Goal: Find specific page/section: Find specific page/section

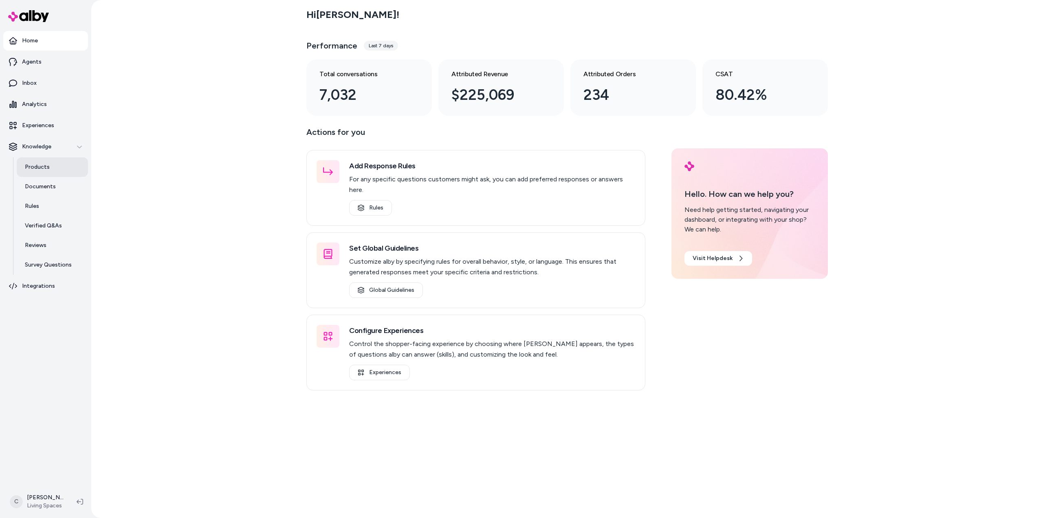
click at [41, 160] on link "Products" at bounding box center [52, 167] width 71 height 20
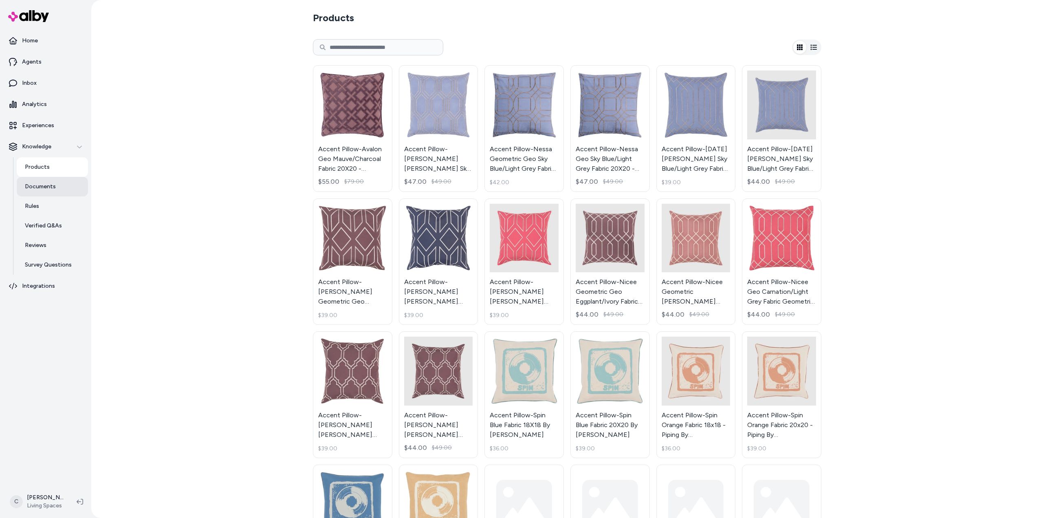
click at [37, 184] on p "Documents" at bounding box center [40, 187] width 31 height 8
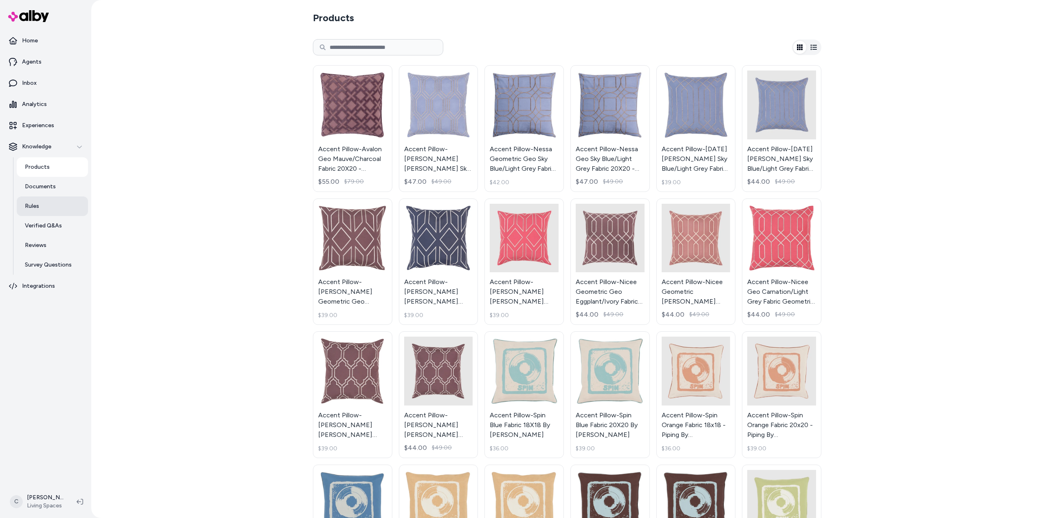
click at [43, 207] on link "Rules" at bounding box center [52, 206] width 71 height 20
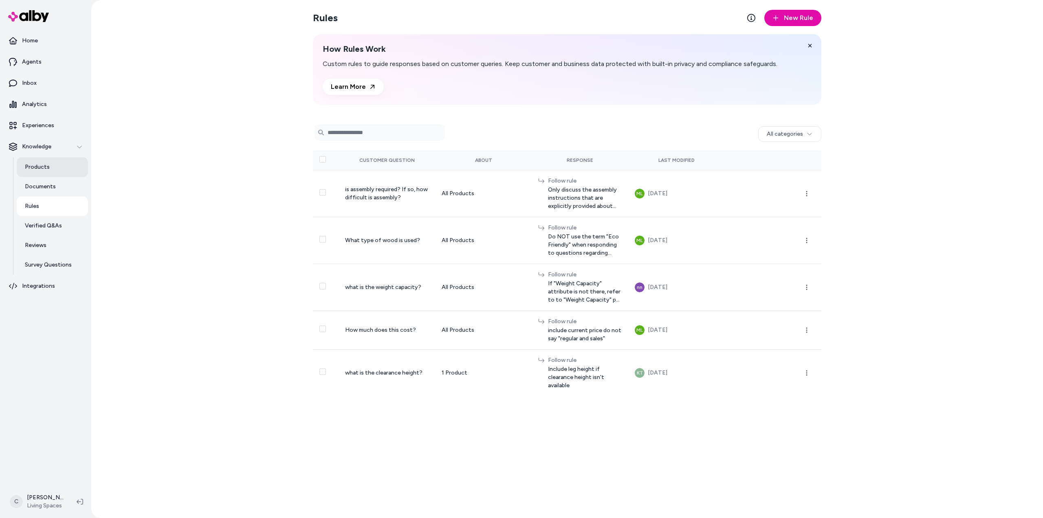
click at [43, 165] on p "Products" at bounding box center [37, 167] width 25 height 8
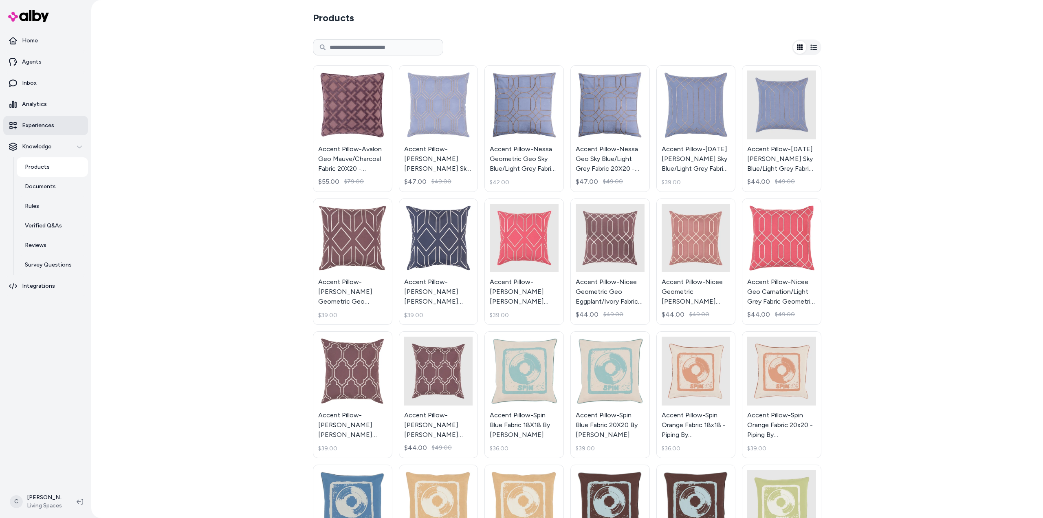
click at [29, 122] on p "Experiences" at bounding box center [38, 125] width 32 height 8
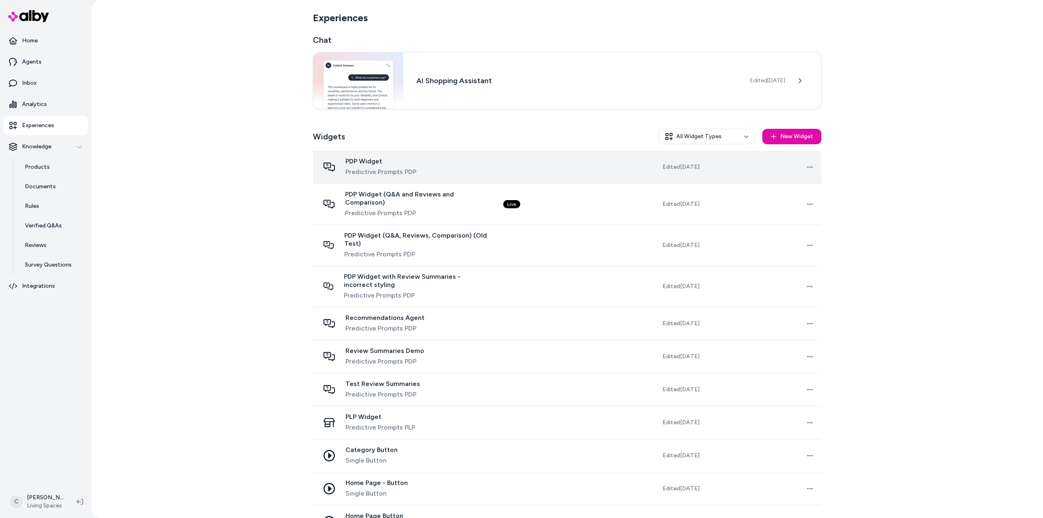
click at [379, 175] on span "Predictive Prompts PDP" at bounding box center [381, 172] width 71 height 10
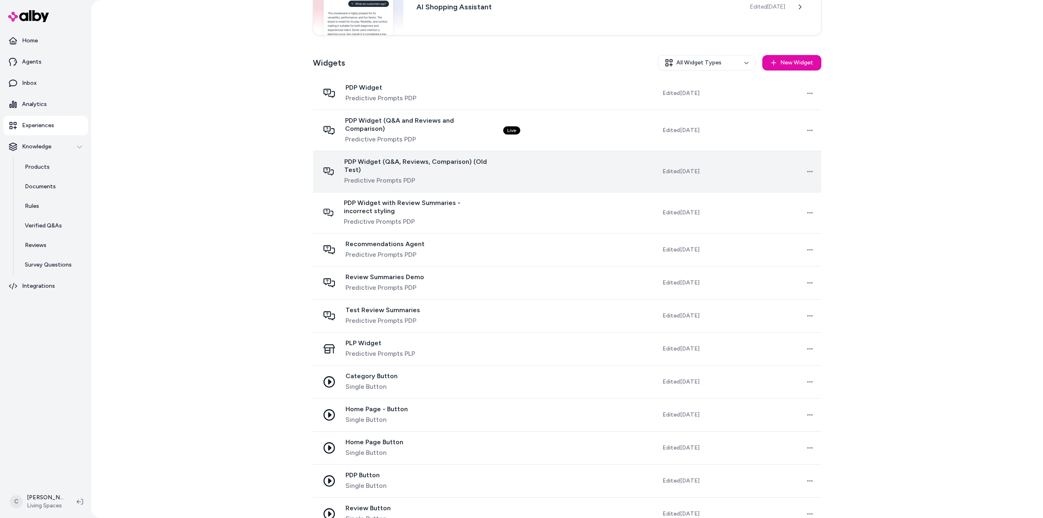
scroll to position [82, 0]
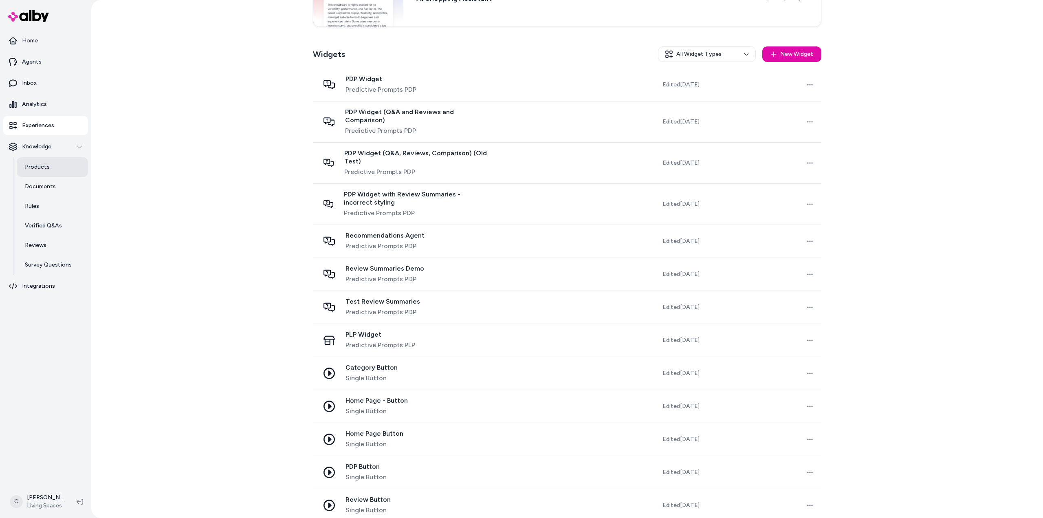
click at [59, 167] on link "Products" at bounding box center [52, 167] width 71 height 20
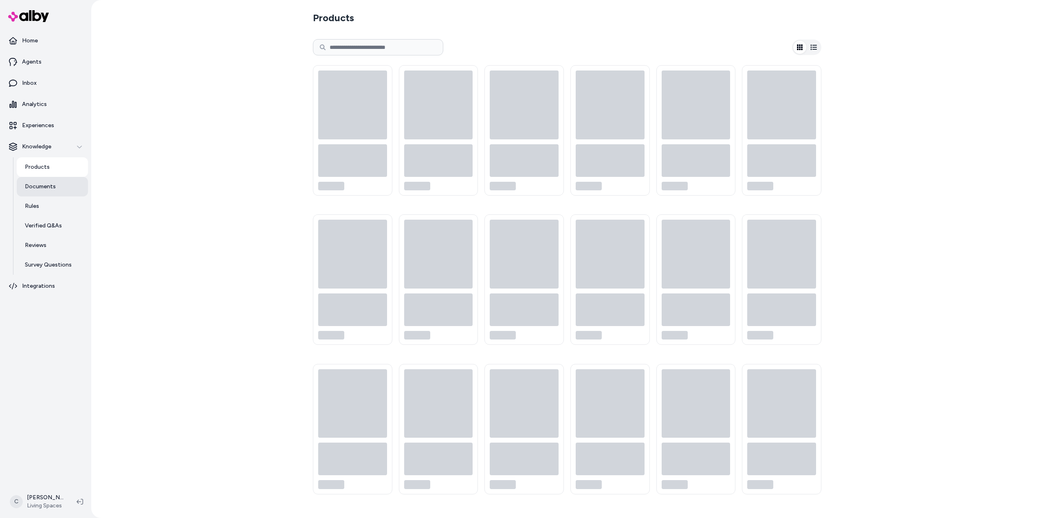
click at [64, 185] on link "Documents" at bounding box center [52, 187] width 71 height 20
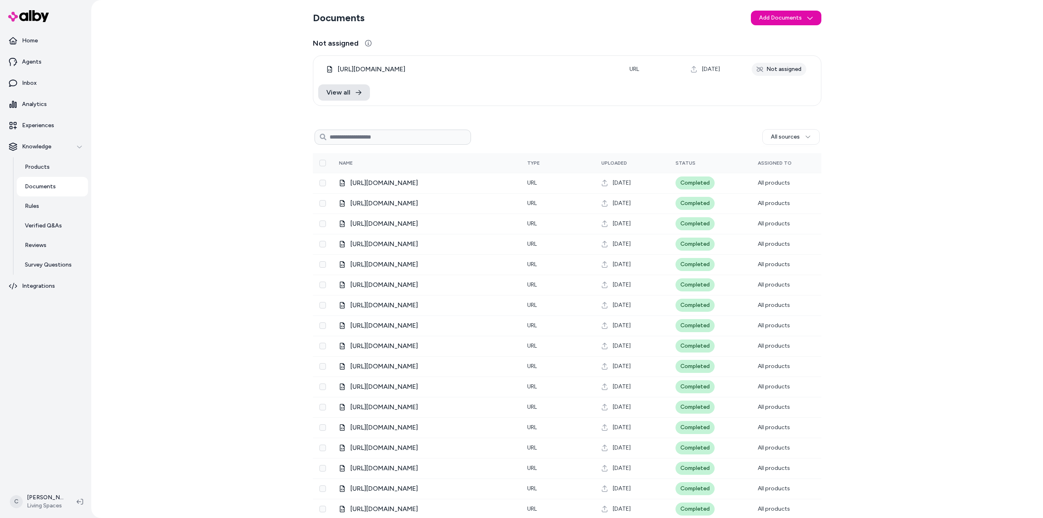
click at [369, 137] on input at bounding box center [393, 137] width 156 height 15
type input "******"
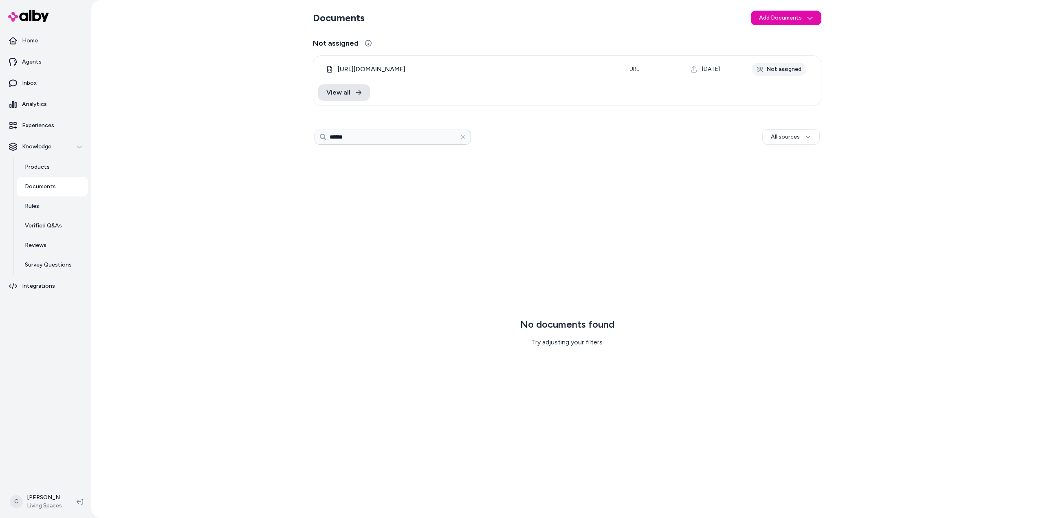
drag, startPoint x: 372, startPoint y: 136, endPoint x: 68, endPoint y: 168, distance: 306.5
click at [234, 123] on div "Documents Add Documents Not assigned [URL][DOMAIN_NAME] URL [DATE] Not assigned…" at bounding box center [567, 259] width 952 height 518
click at [42, 164] on p "Products" at bounding box center [37, 167] width 25 height 8
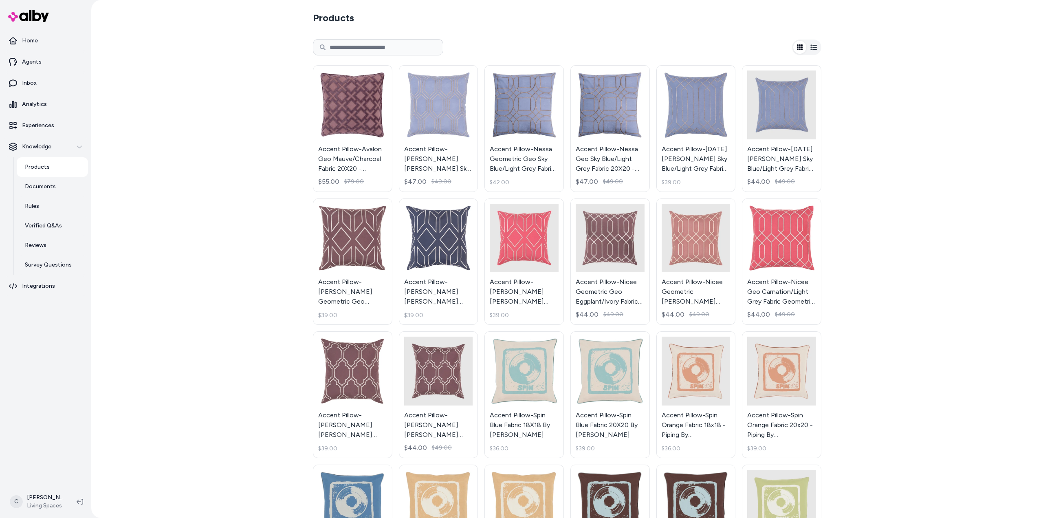
click at [363, 48] on input at bounding box center [378, 47] width 130 height 16
click at [361, 48] on input at bounding box center [378, 47] width 130 height 16
click at [361, 46] on input at bounding box center [378, 47] width 130 height 16
click at [410, 43] on input at bounding box center [378, 47] width 130 height 16
type input "******"
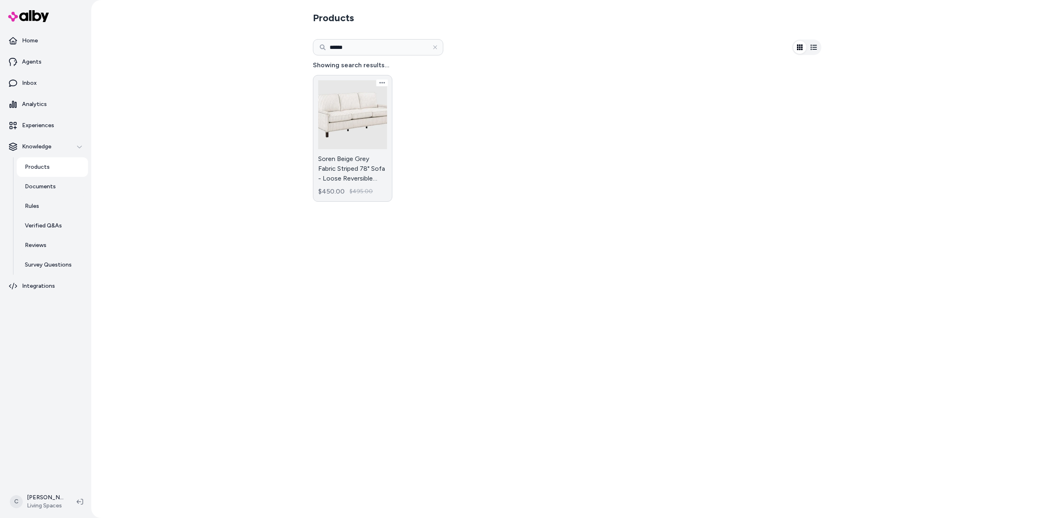
click at [336, 170] on link "Soren Beige Grey Fabric Striped 78" Sofa - Loose Reversible Back - Nailhead $45…" at bounding box center [352, 138] width 79 height 127
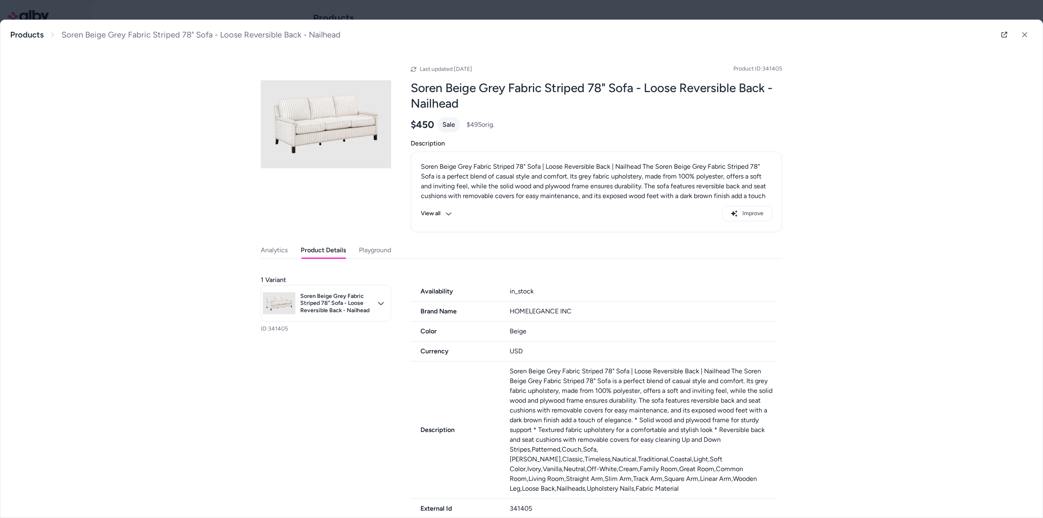
click at [321, 256] on button "Product Details" at bounding box center [323, 250] width 45 height 16
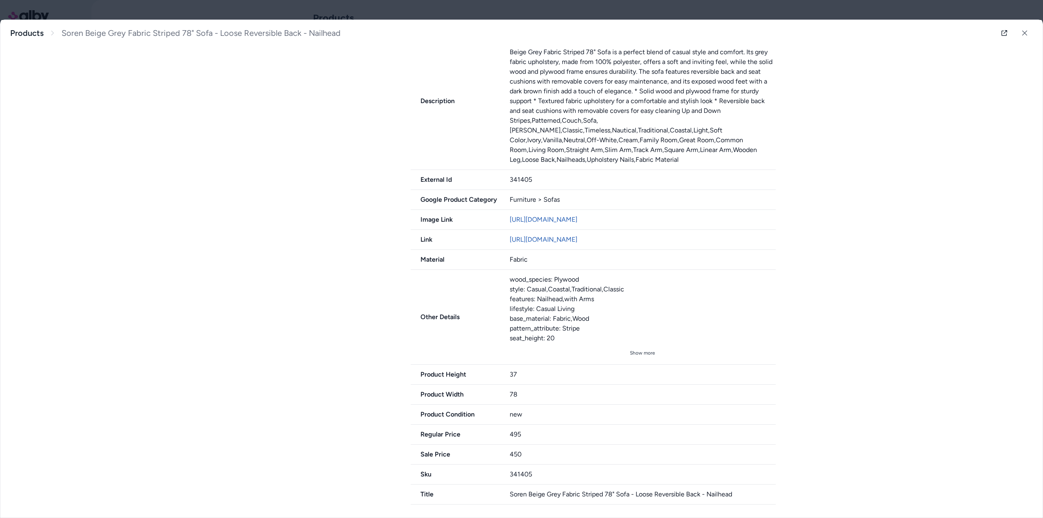
scroll to position [335, 0]
click at [645, 351] on button "Show more" at bounding box center [643, 352] width 266 height 13
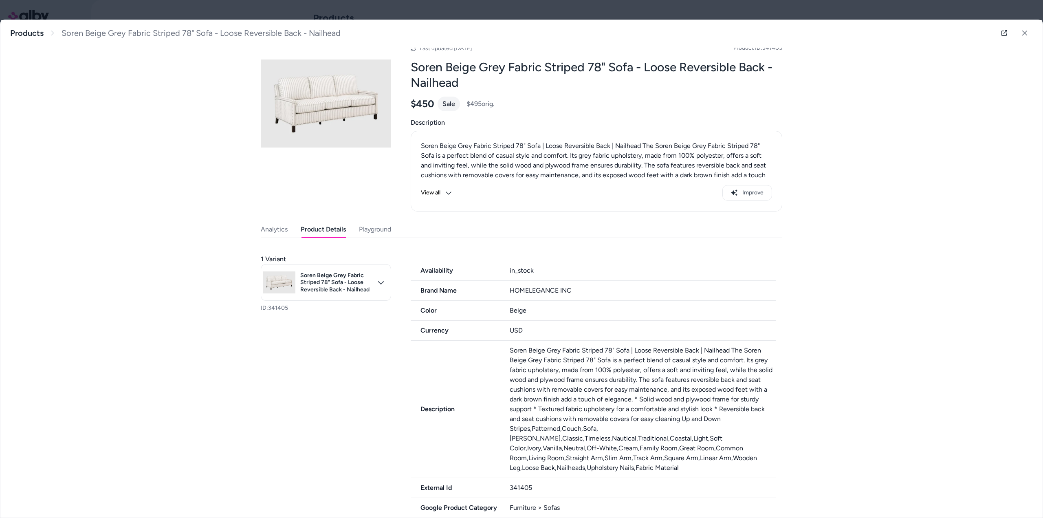
scroll to position [0, 0]
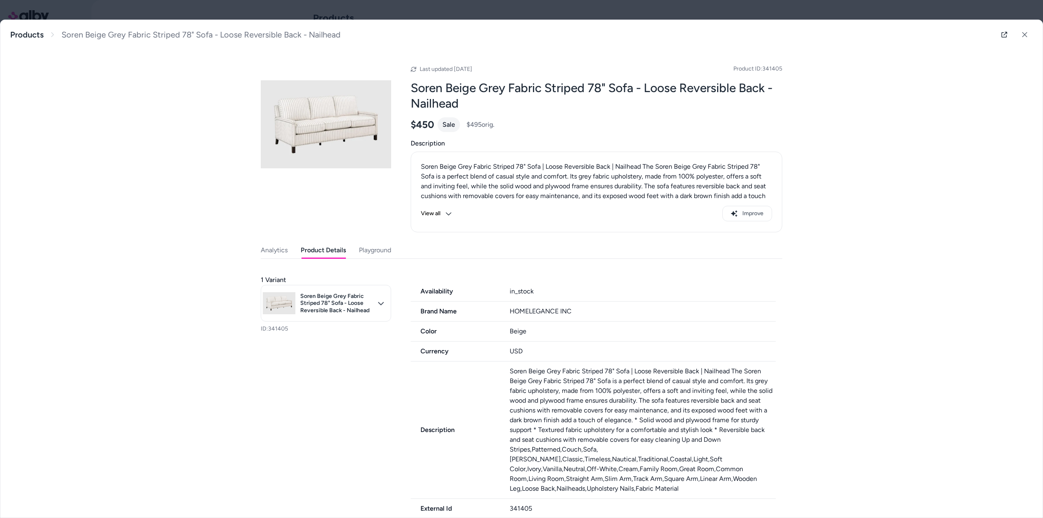
click at [362, 251] on button "Playground" at bounding box center [375, 250] width 32 height 16
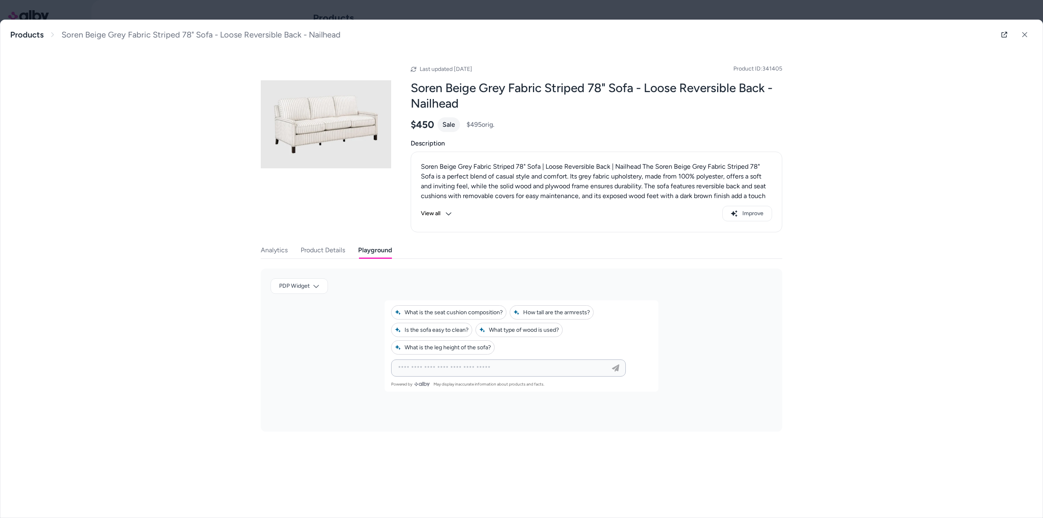
click at [451, 369] on input at bounding box center [500, 368] width 214 height 10
click at [448, 333] on button "Is the sofa easy to clean?" at bounding box center [431, 330] width 81 height 14
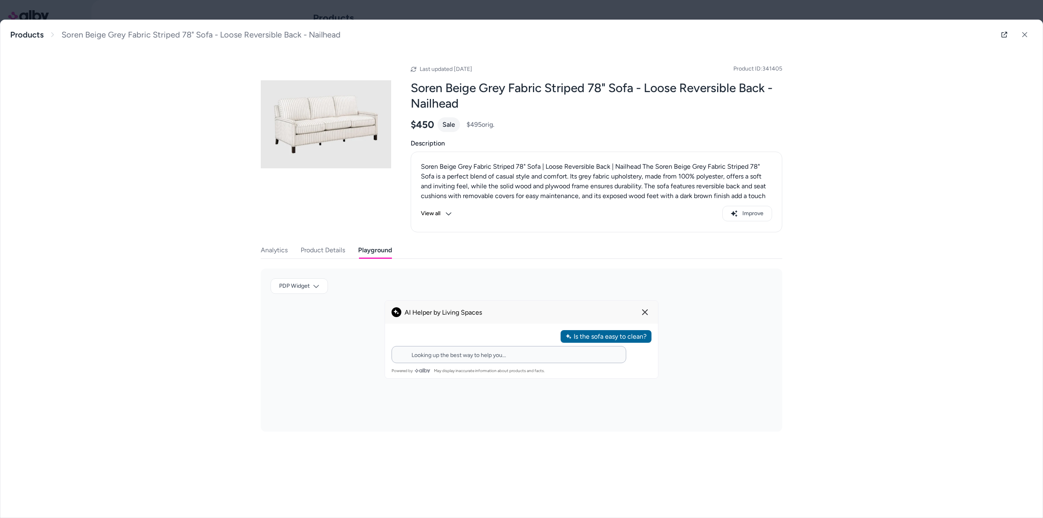
type input "**********"
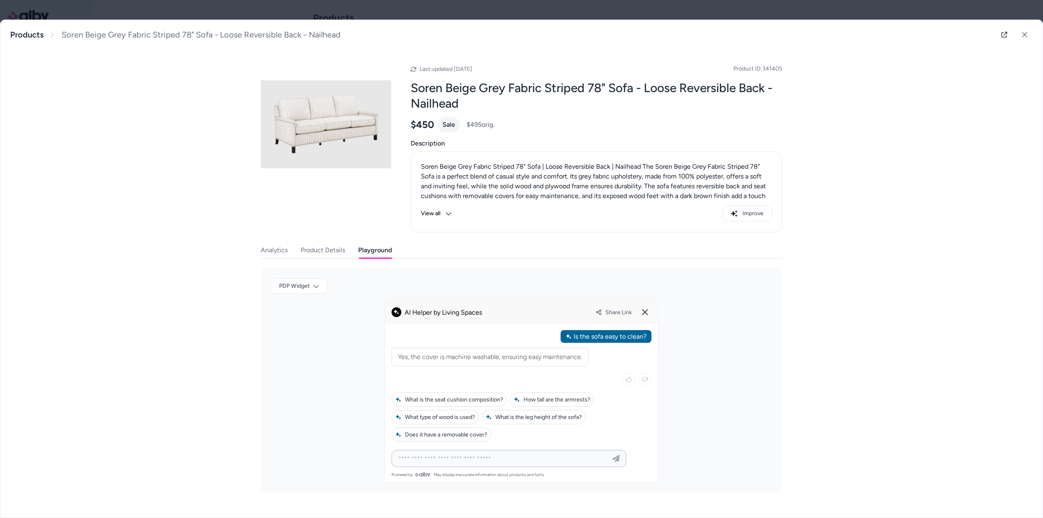
click at [448, 458] on input at bounding box center [501, 458] width 214 height 10
type input "*"
type input "**********"
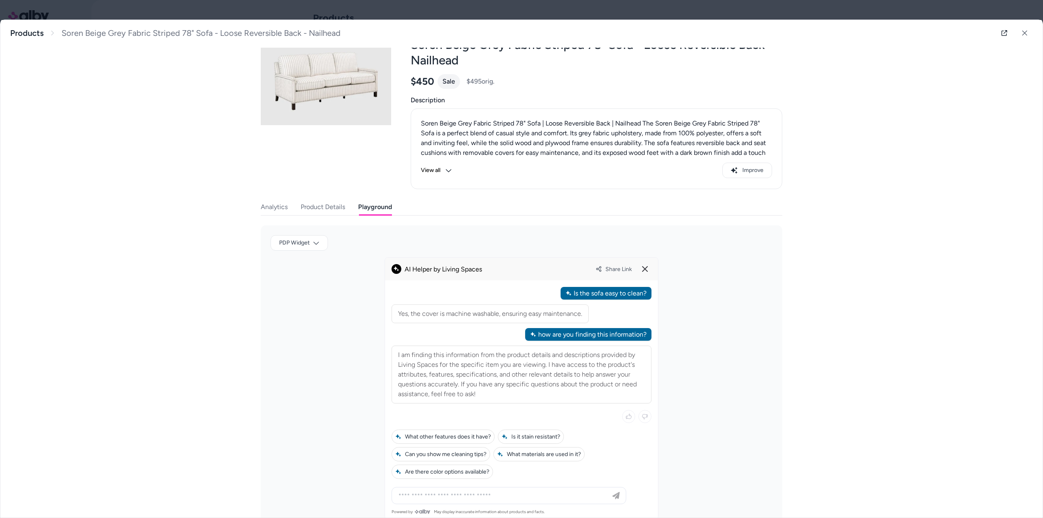
scroll to position [64, 0]
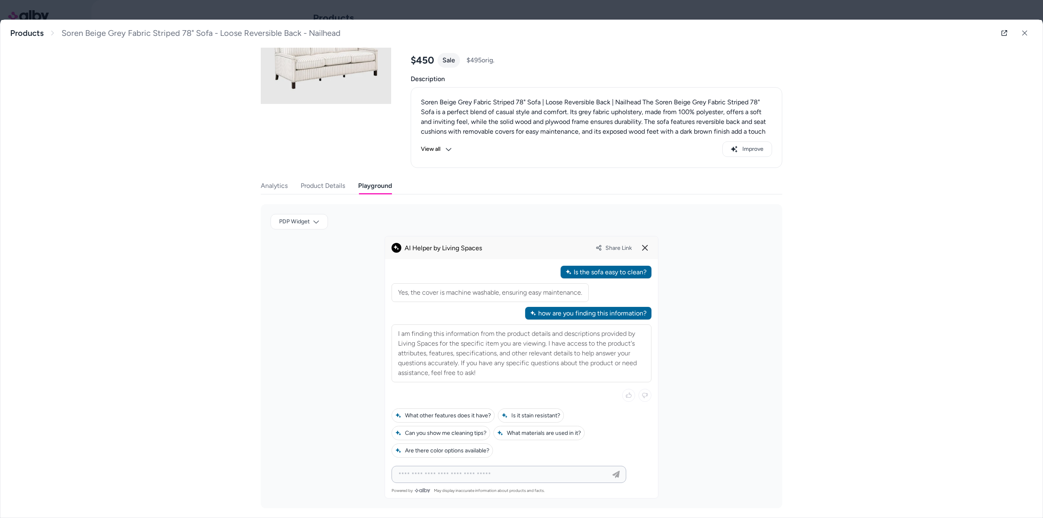
click at [437, 472] on input at bounding box center [501, 474] width 214 height 10
type input "**********"
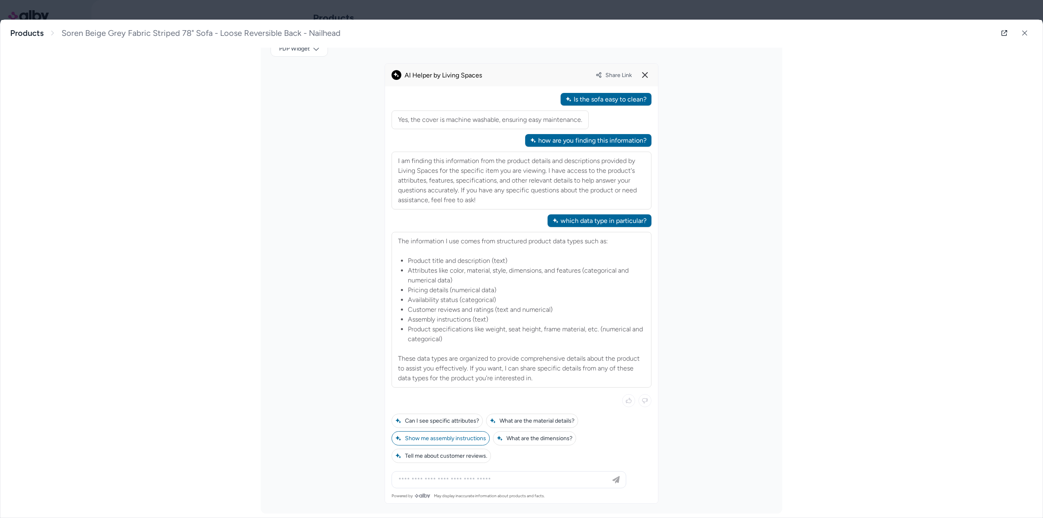
scroll to position [242, 0]
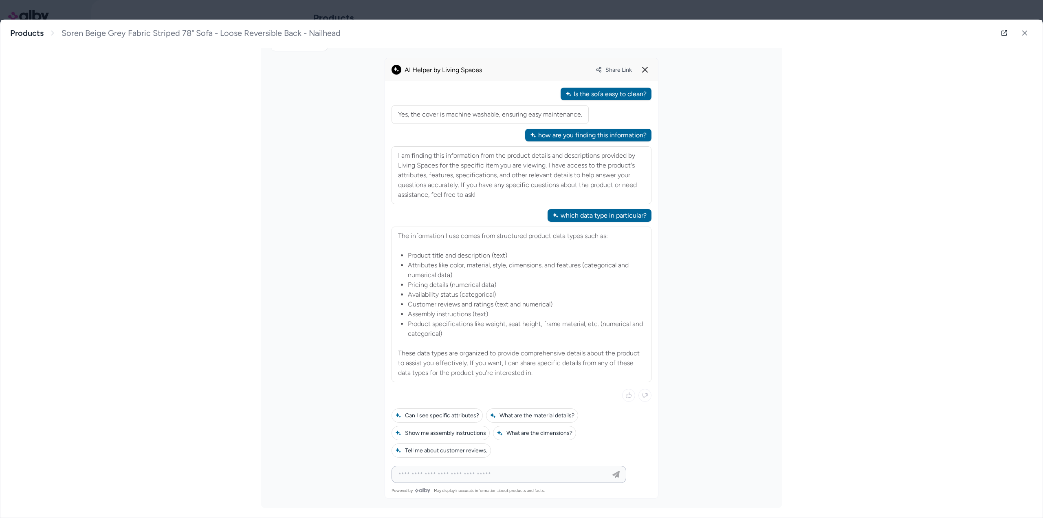
click at [448, 473] on input at bounding box center [501, 474] width 214 height 10
type input "**********"
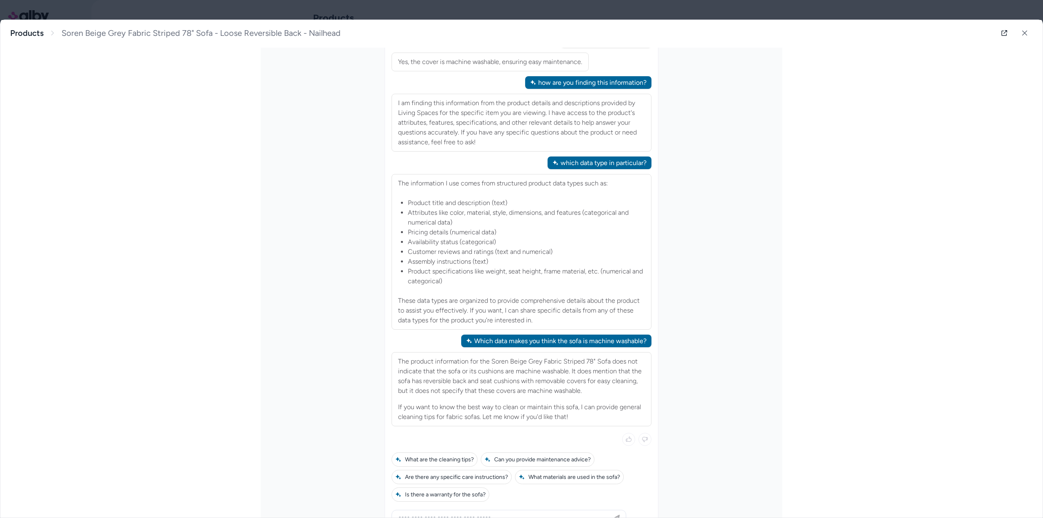
scroll to position [339, 0]
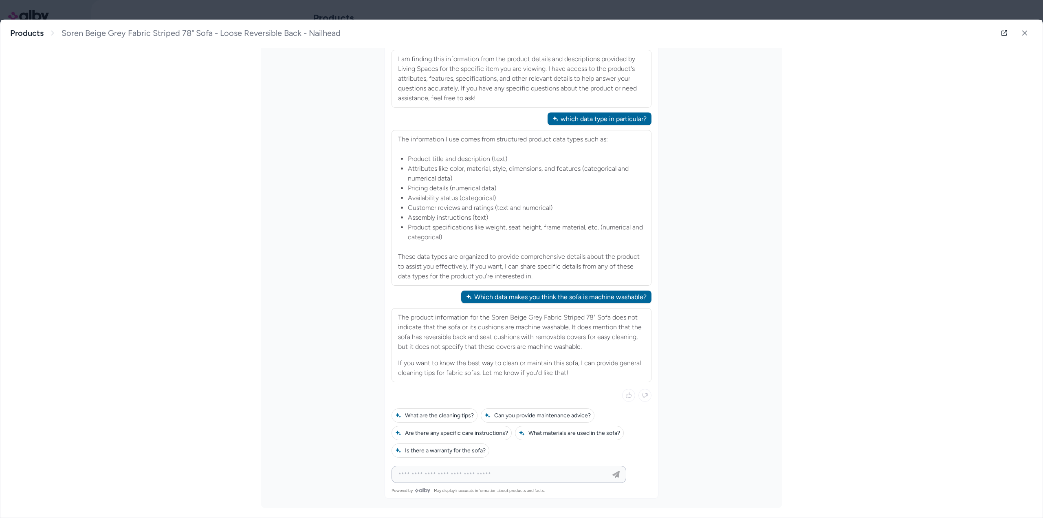
click at [464, 470] on input at bounding box center [501, 474] width 214 height 10
type input "**********"
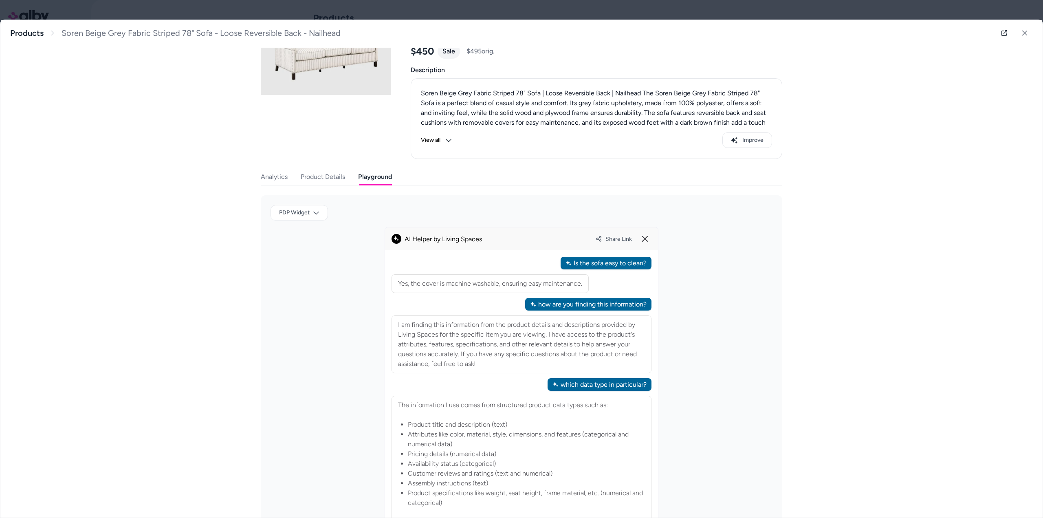
scroll to position [33, 0]
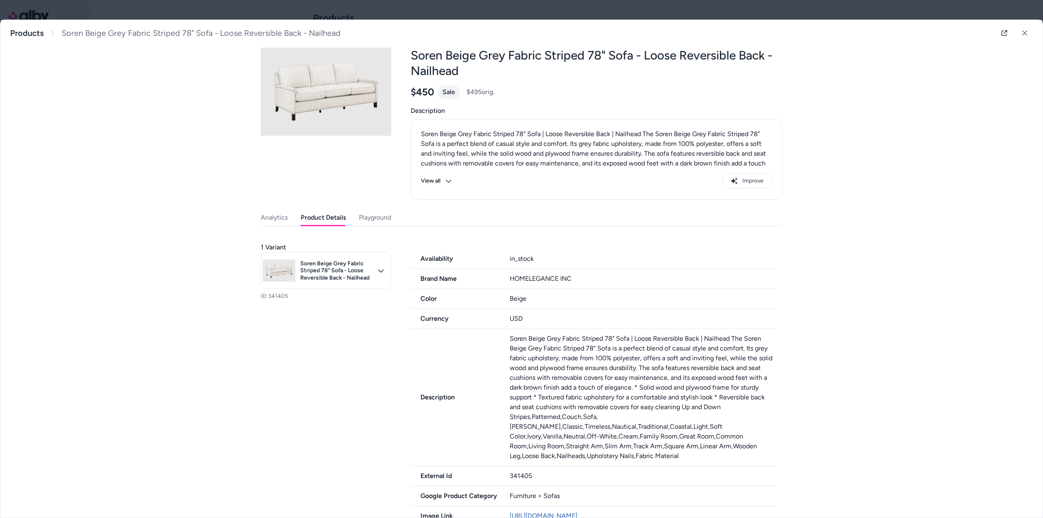
click at [321, 219] on button "Product Details" at bounding box center [323, 217] width 45 height 16
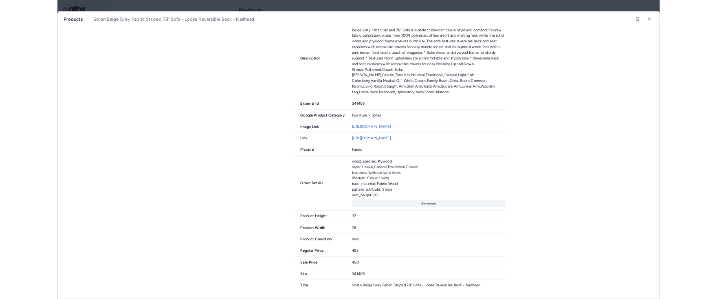
scroll to position [335, 0]
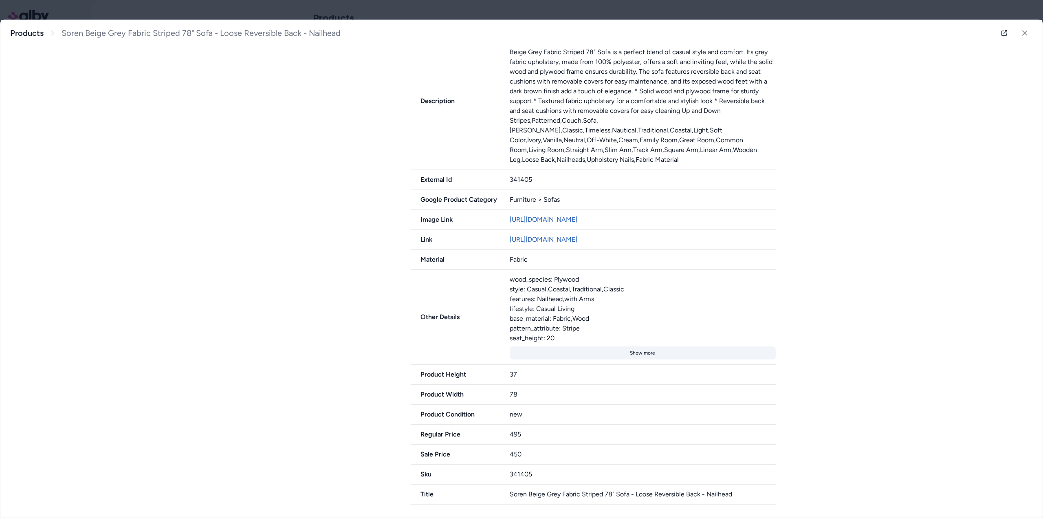
click at [626, 353] on button "Show more" at bounding box center [643, 352] width 266 height 13
click at [624, 352] on button "Show less" at bounding box center [643, 352] width 266 height 13
click at [624, 352] on button "Show more" at bounding box center [643, 352] width 266 height 13
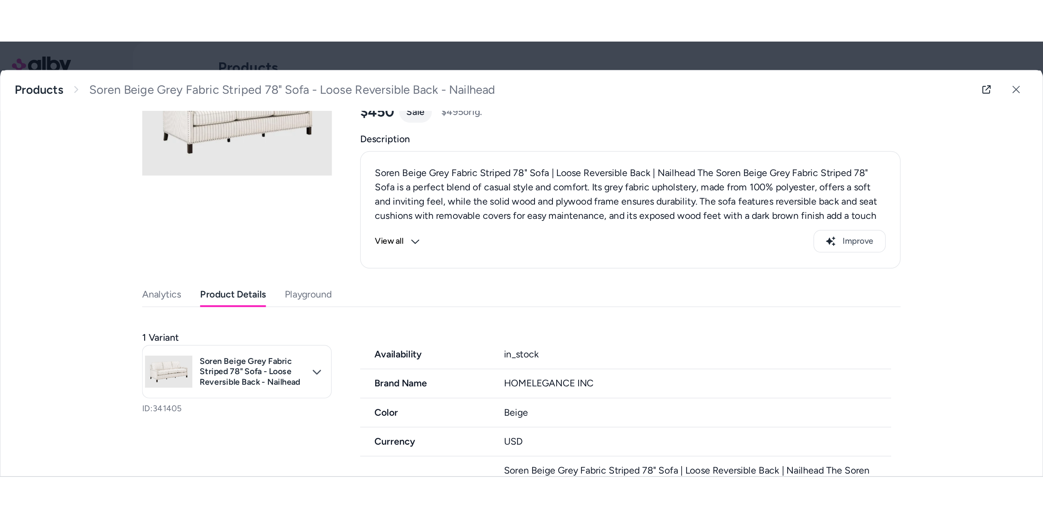
scroll to position [65, 0]
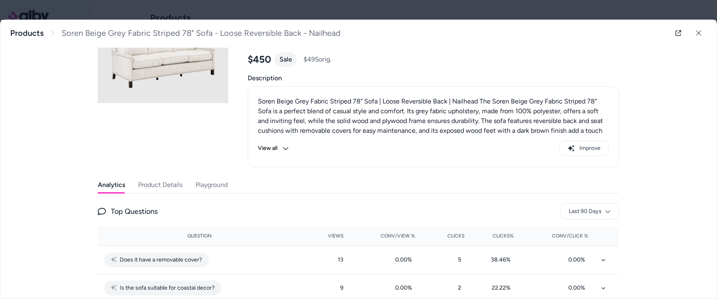
click at [121, 185] on button "Analytics" at bounding box center [111, 185] width 27 height 16
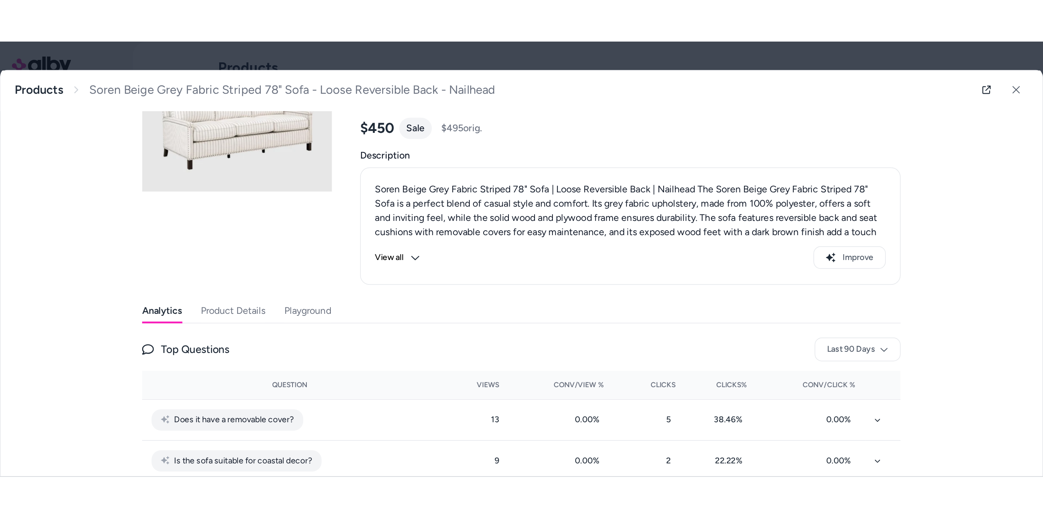
scroll to position [0, 0]
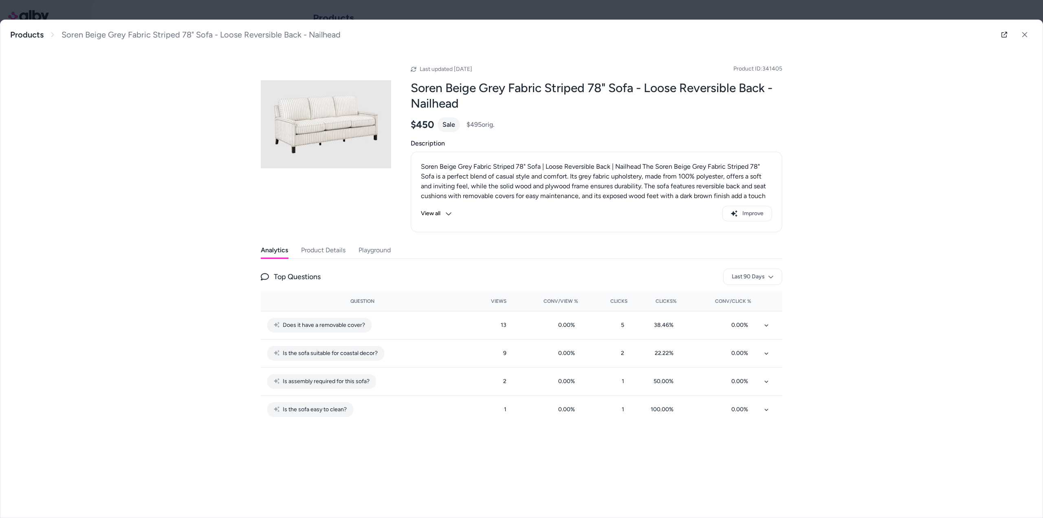
click at [330, 254] on button "Product Details" at bounding box center [323, 250] width 44 height 16
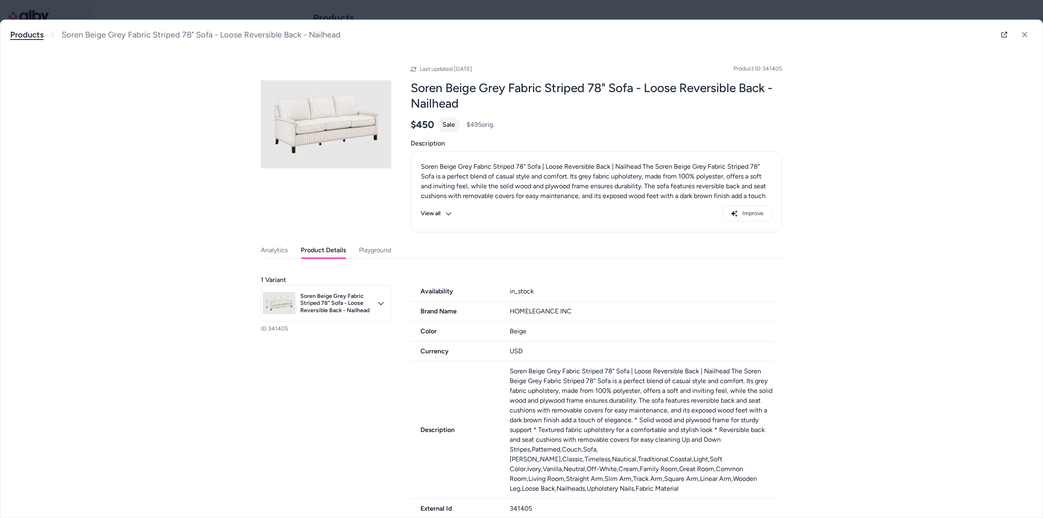
click at [31, 35] on link "Products" at bounding box center [26, 35] width 33 height 10
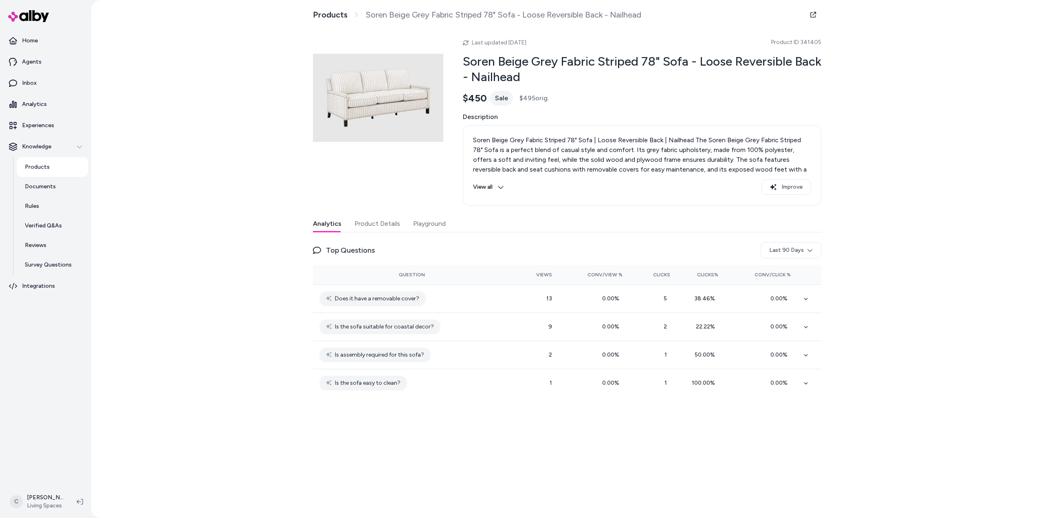
click at [376, 227] on button "Product Details" at bounding box center [377, 224] width 46 height 16
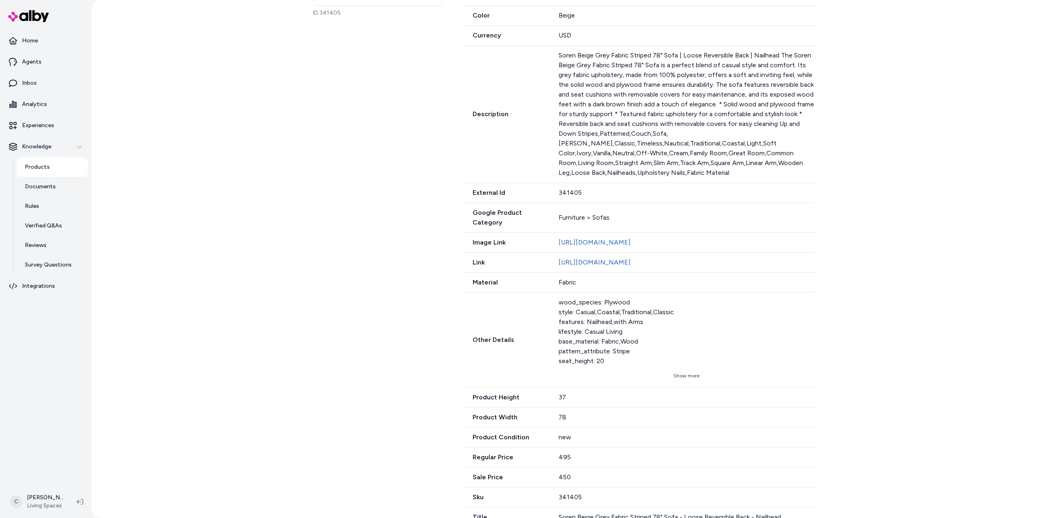
scroll to position [312, 0]
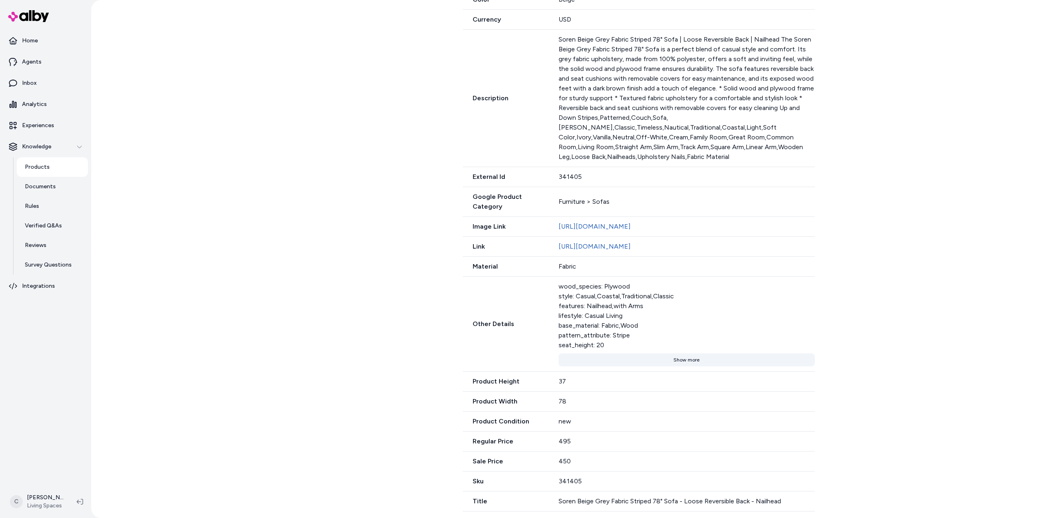
click at [679, 362] on button "Show more" at bounding box center [687, 359] width 256 height 13
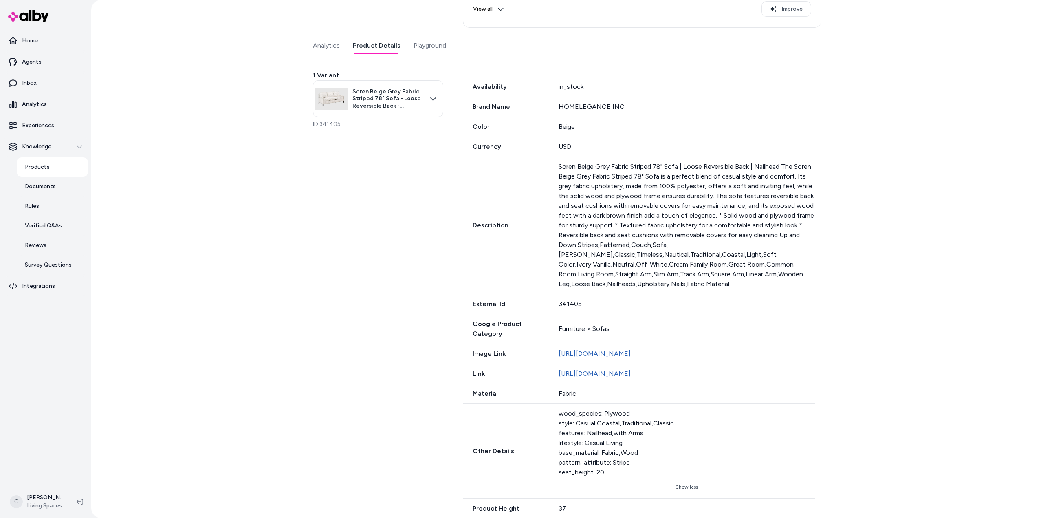
scroll to position [149, 0]
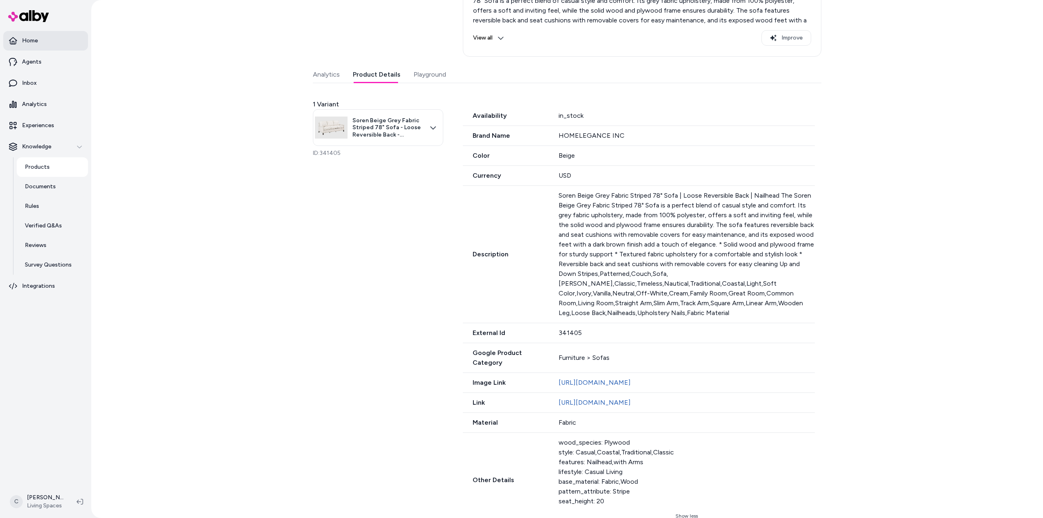
click at [31, 43] on p "Home" at bounding box center [30, 41] width 16 height 8
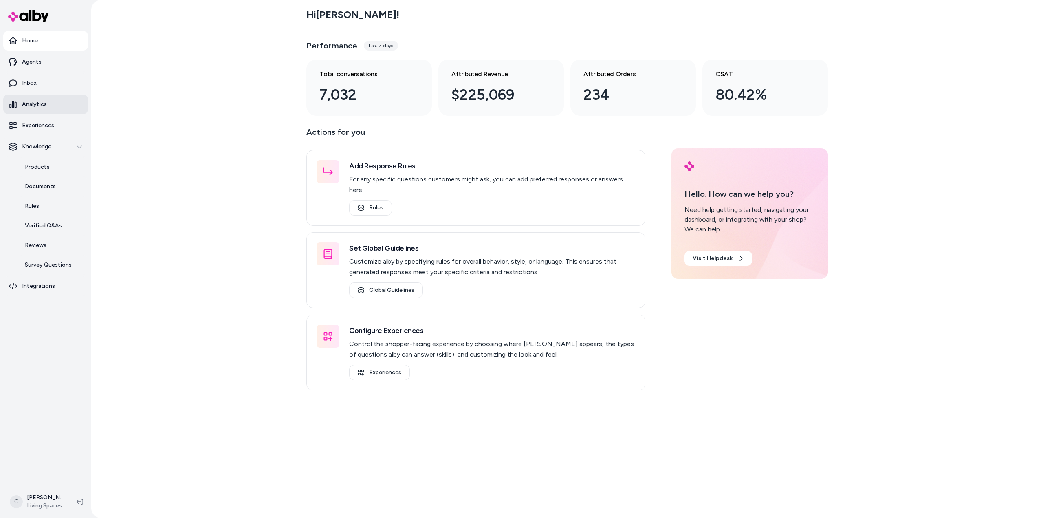
click at [50, 112] on link "Analytics" at bounding box center [45, 105] width 85 height 20
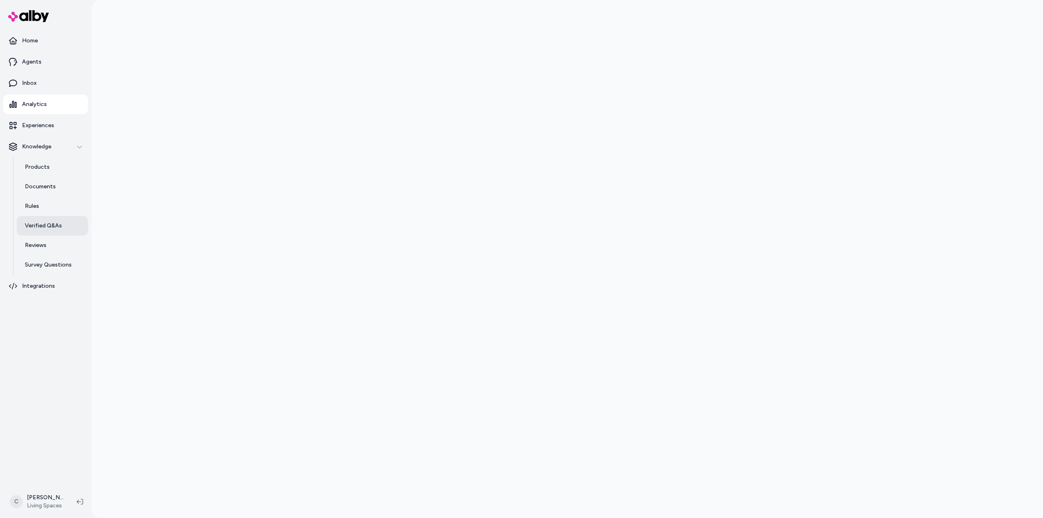
click at [48, 222] on p "Verified Q&As" at bounding box center [43, 226] width 37 height 8
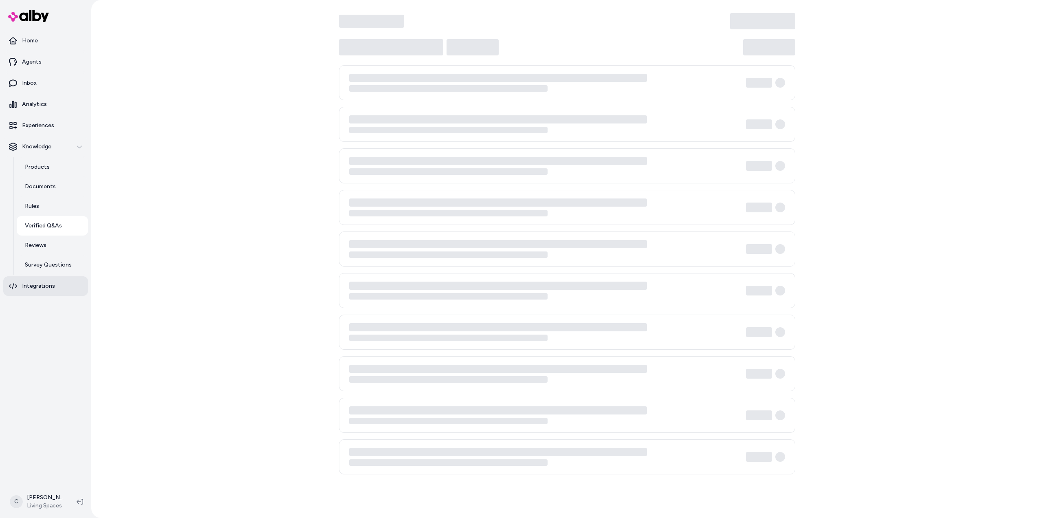
click at [31, 289] on p "Integrations" at bounding box center [38, 286] width 33 height 8
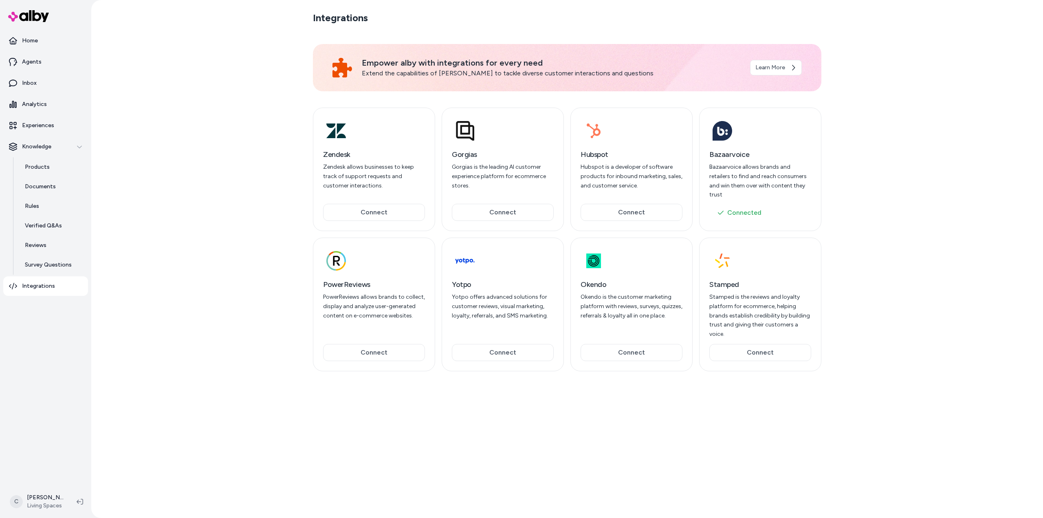
click at [31, 289] on p "Integrations" at bounding box center [38, 286] width 33 height 8
click at [52, 44] on link "Home" at bounding box center [45, 41] width 85 height 20
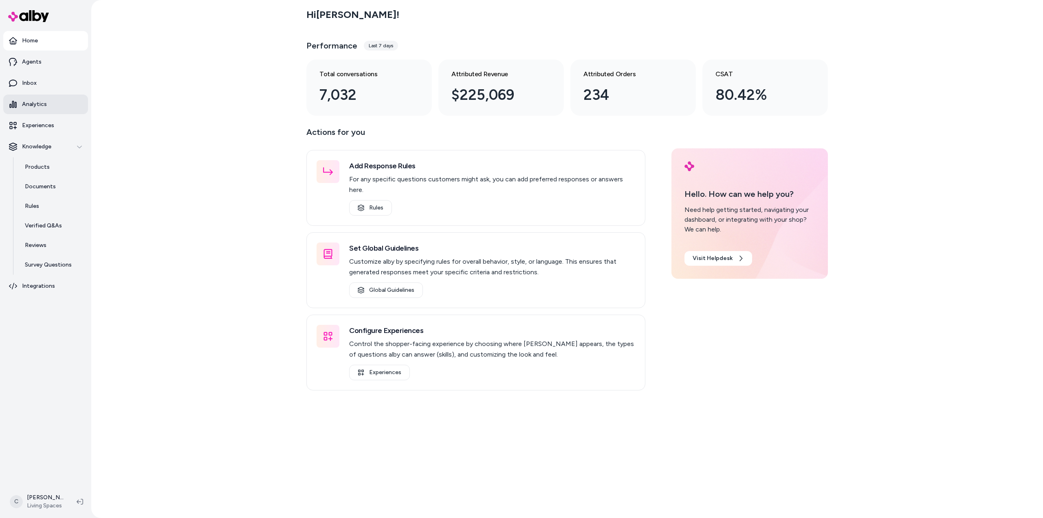
click at [24, 101] on p "Analytics" at bounding box center [34, 104] width 25 height 8
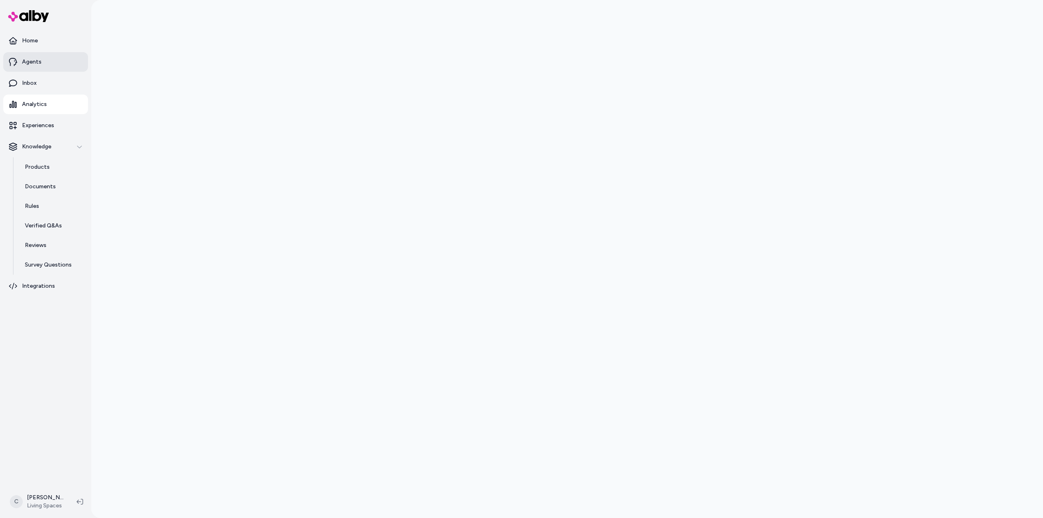
click at [26, 60] on p "Agents" at bounding box center [32, 62] width 20 height 8
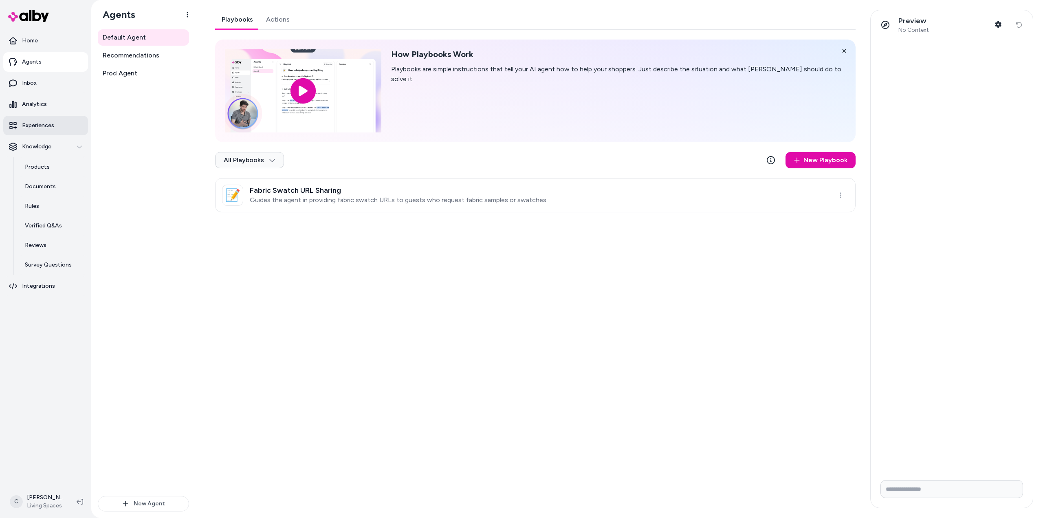
click at [60, 130] on link "Experiences" at bounding box center [45, 126] width 85 height 20
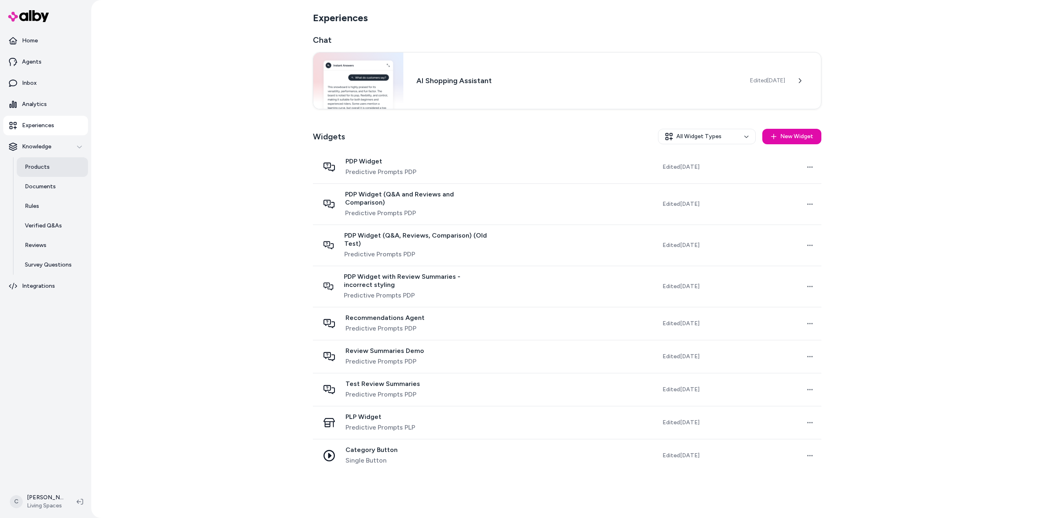
click at [32, 171] on p "Products" at bounding box center [37, 167] width 25 height 8
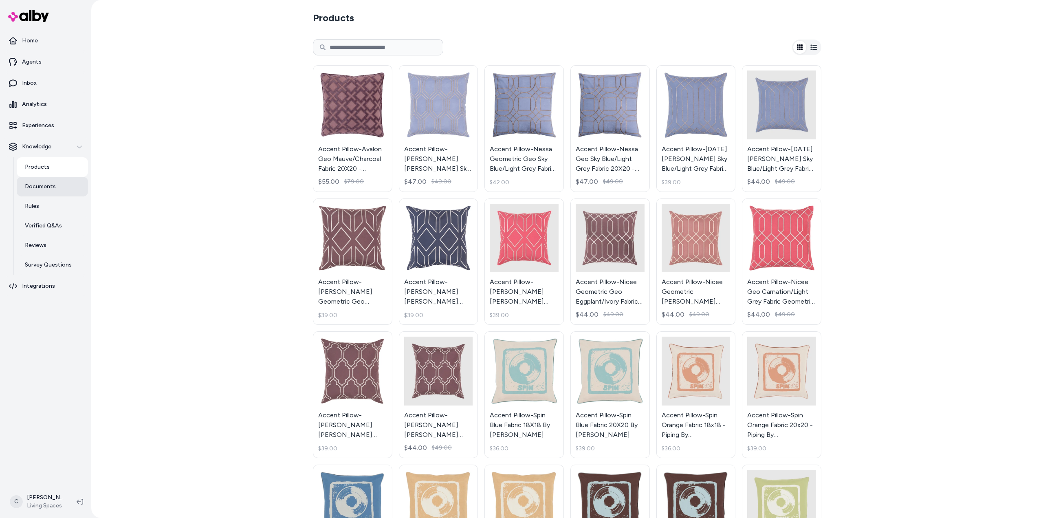
click at [46, 180] on link "Documents" at bounding box center [52, 187] width 71 height 20
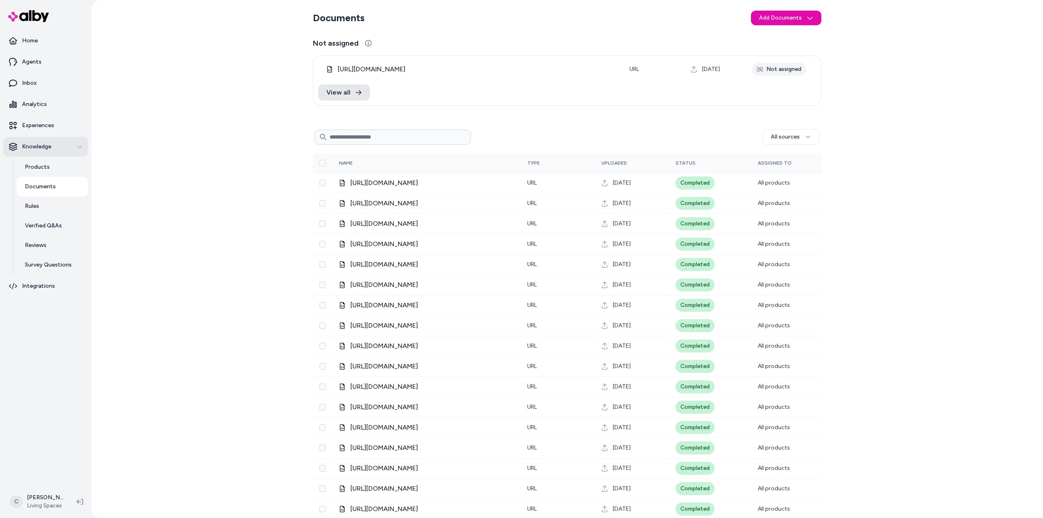
click at [42, 148] on p "Knowledge" at bounding box center [36, 147] width 29 height 8
click at [44, 161] on link "Products" at bounding box center [52, 167] width 71 height 20
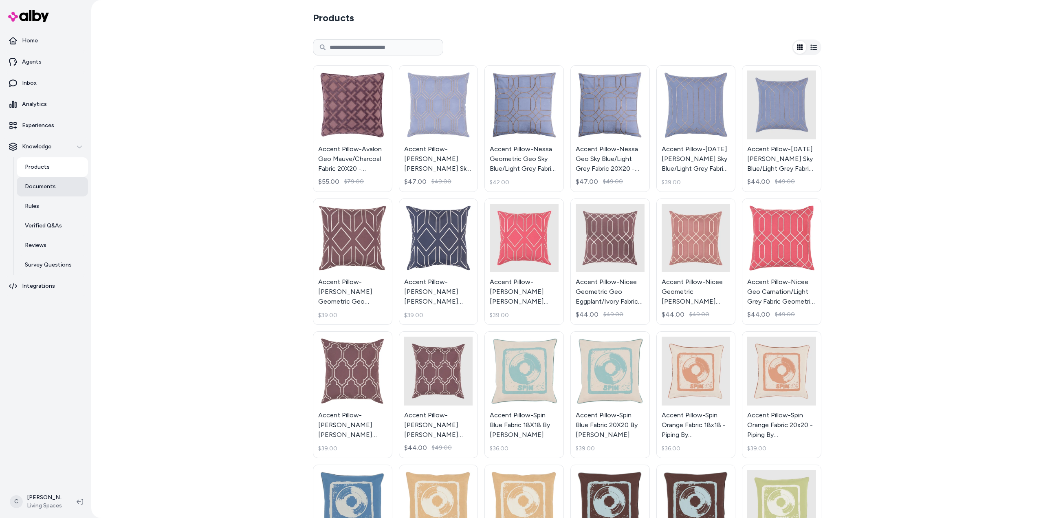
click at [47, 194] on link "Documents" at bounding box center [52, 187] width 71 height 20
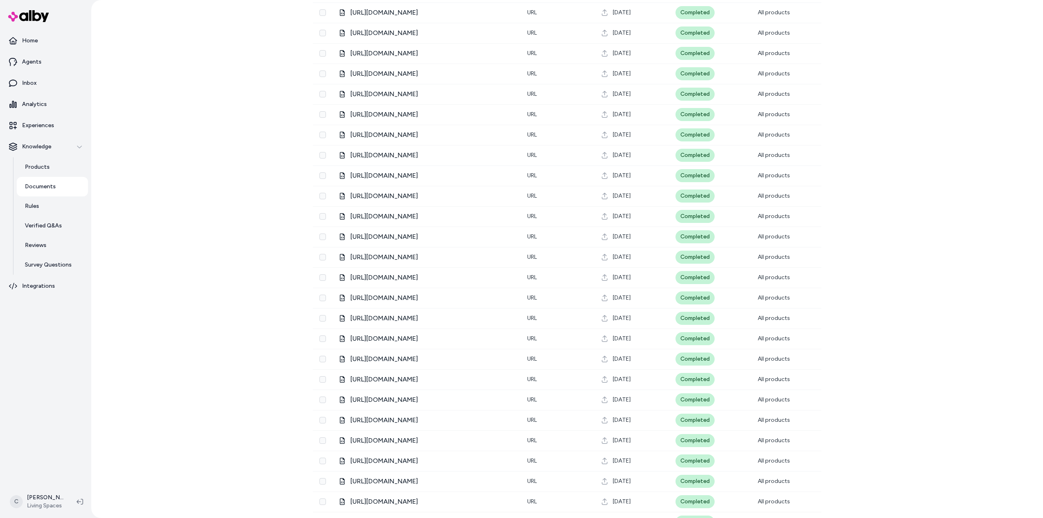
scroll to position [394, 0]
click at [58, 211] on link "Rules" at bounding box center [52, 206] width 71 height 20
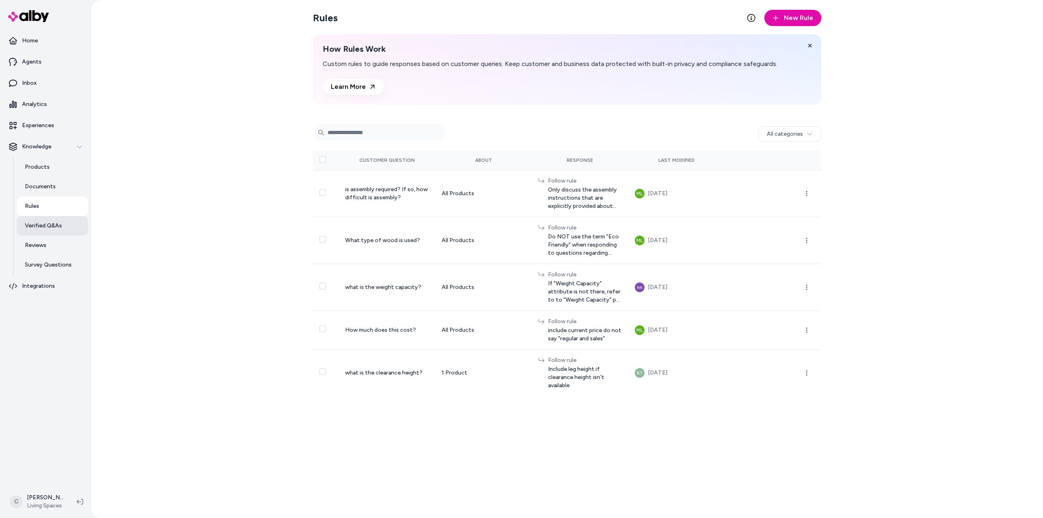
click at [56, 231] on link "Verified Q&As" at bounding box center [52, 226] width 71 height 20
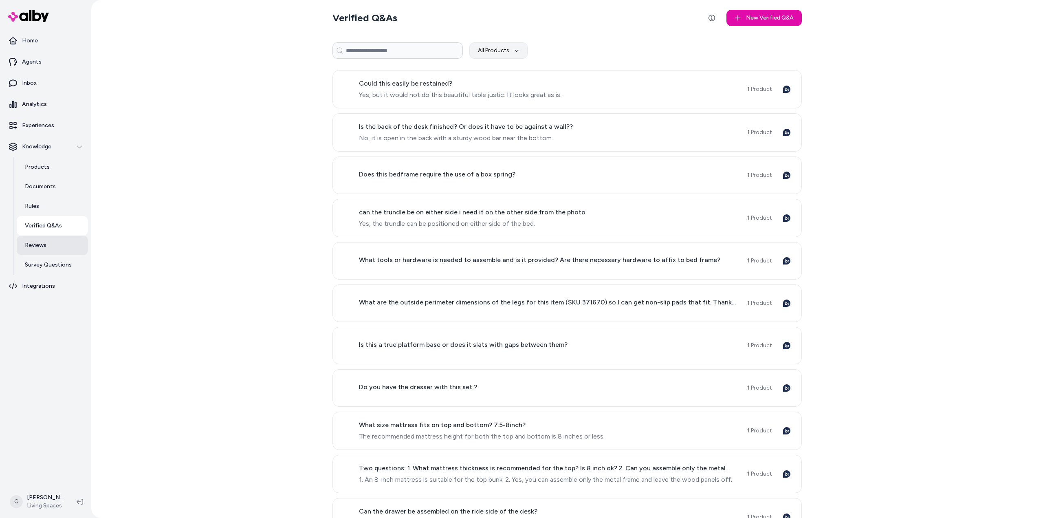
click at [61, 247] on link "Reviews" at bounding box center [52, 246] width 71 height 20
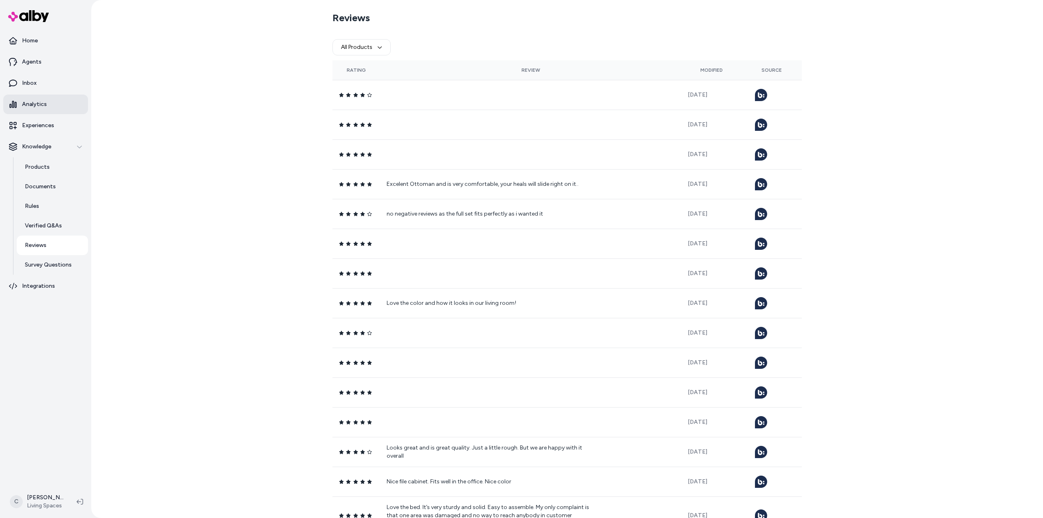
click at [30, 99] on link "Analytics" at bounding box center [45, 105] width 85 height 20
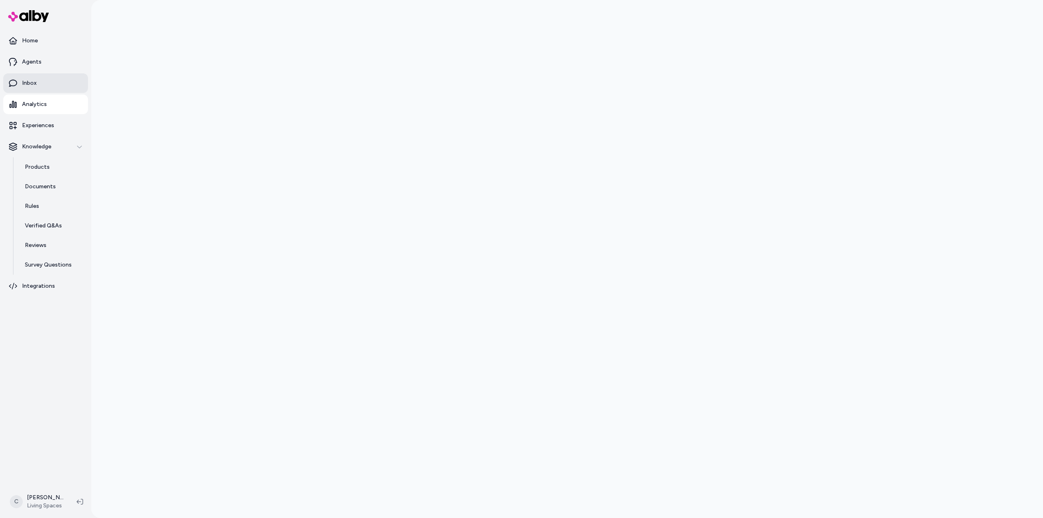
click at [13, 80] on icon at bounding box center [13, 83] width 8 height 8
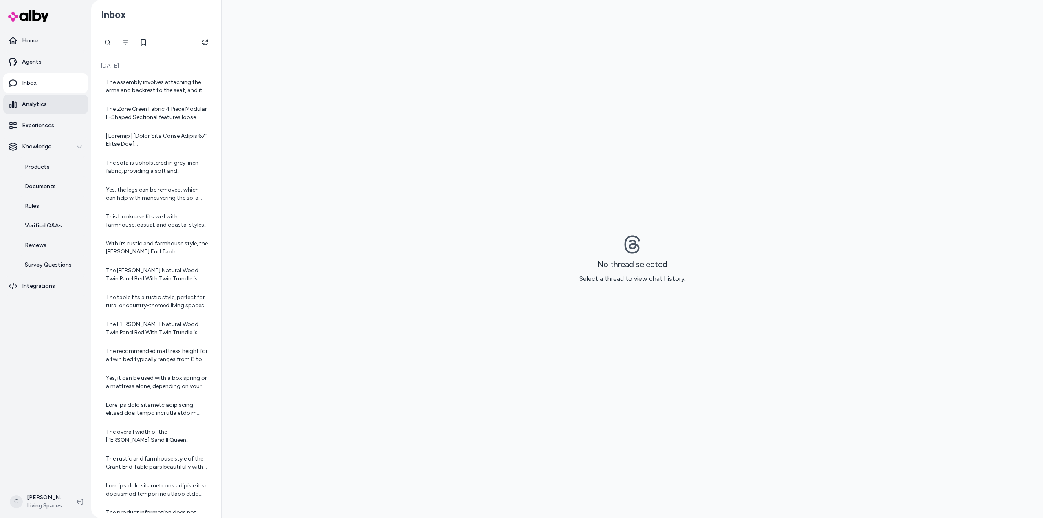
click at [44, 104] on p "Analytics" at bounding box center [34, 104] width 25 height 8
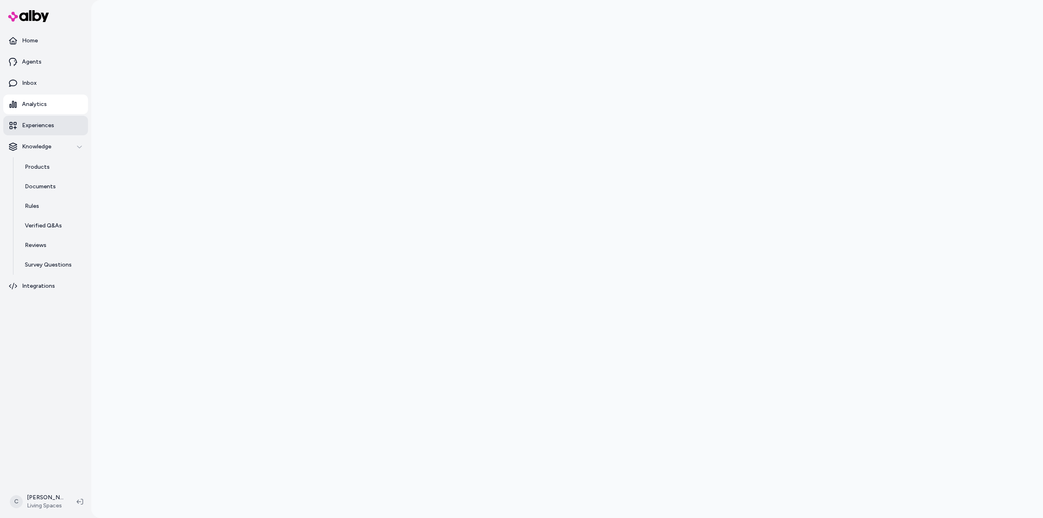
click at [41, 121] on link "Experiences" at bounding box center [45, 126] width 85 height 20
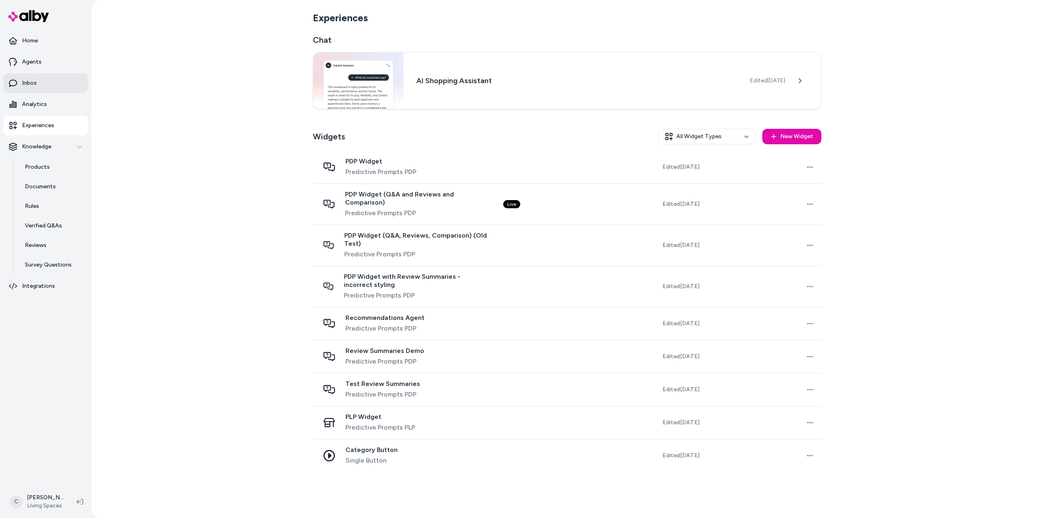
click at [38, 80] on link "Inbox" at bounding box center [45, 83] width 85 height 20
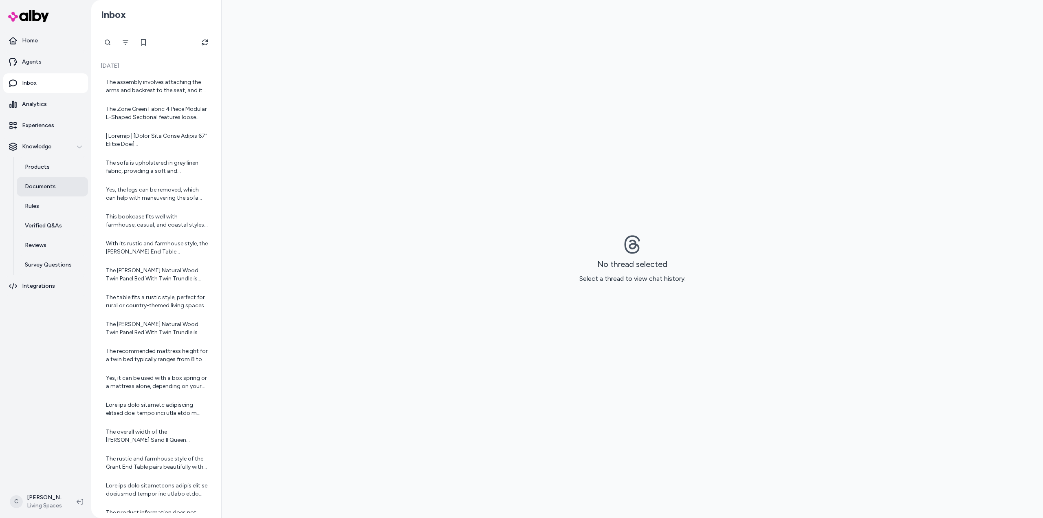
click at [45, 179] on link "Documents" at bounding box center [52, 187] width 71 height 20
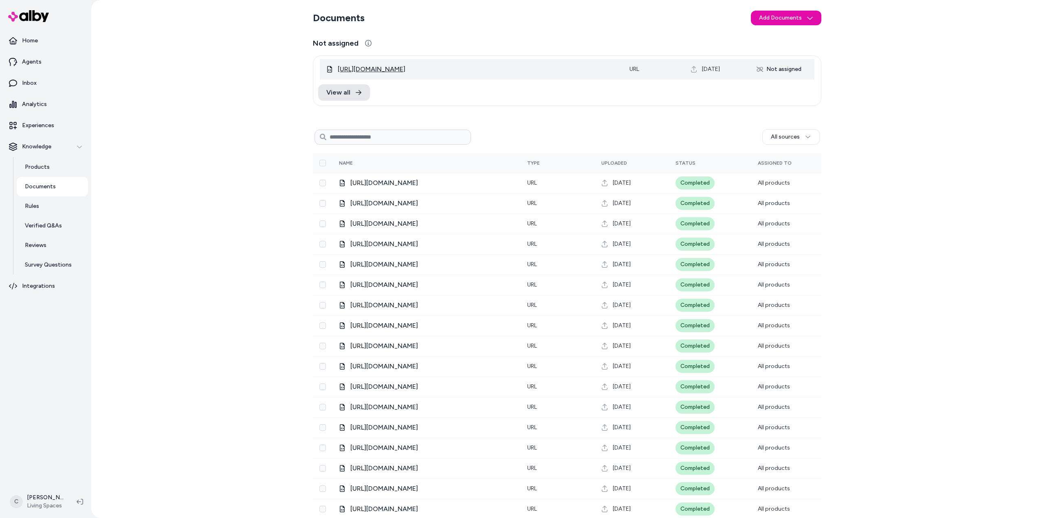
click at [405, 67] on span "[URL][DOMAIN_NAME]" at bounding box center [372, 69] width 68 height 10
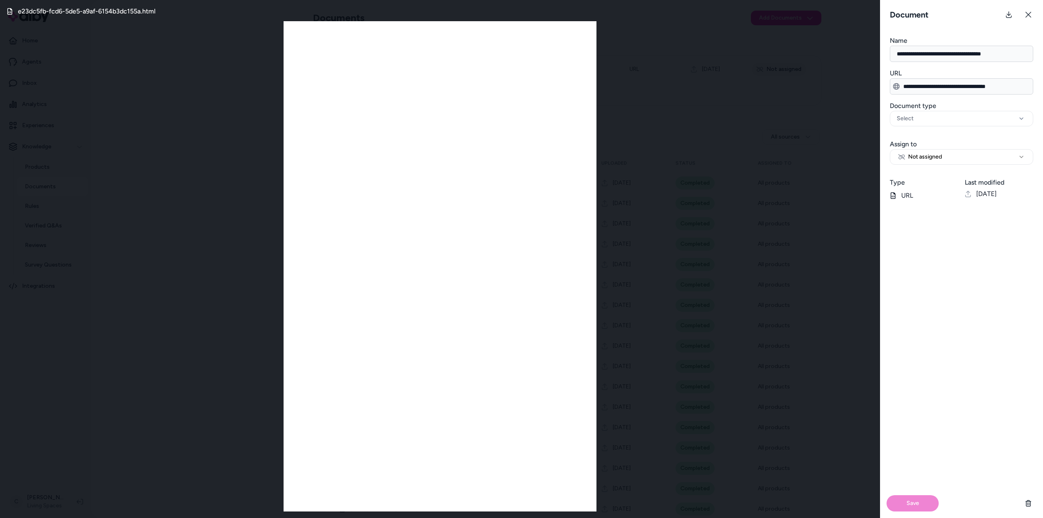
click at [785, 54] on div "e23dc5fb-fcd6-5de5-a9af-6154b3dc155a.html" at bounding box center [440, 259] width 880 height 518
click at [1029, 15] on icon at bounding box center [1029, 15] width 6 height 6
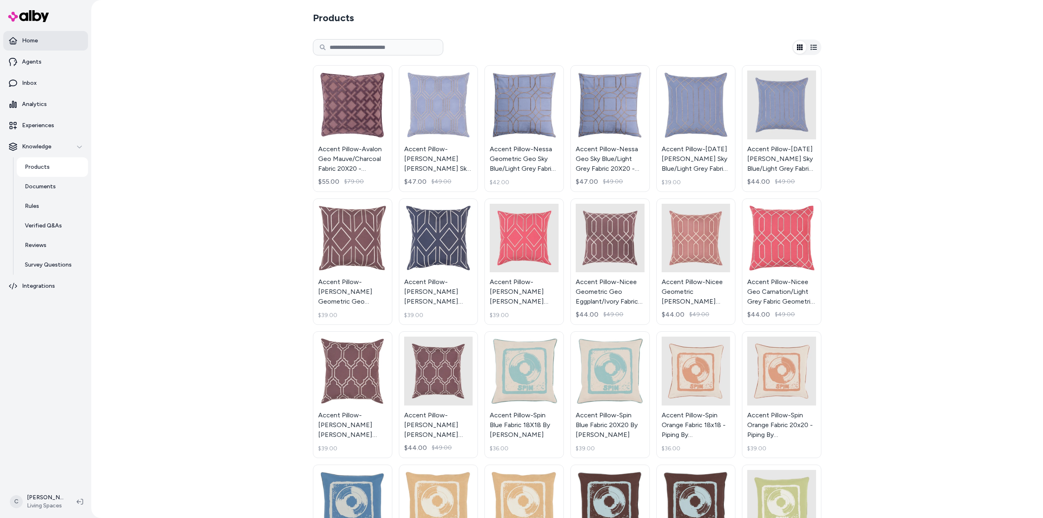
click at [35, 42] on p "Home" at bounding box center [30, 41] width 16 height 8
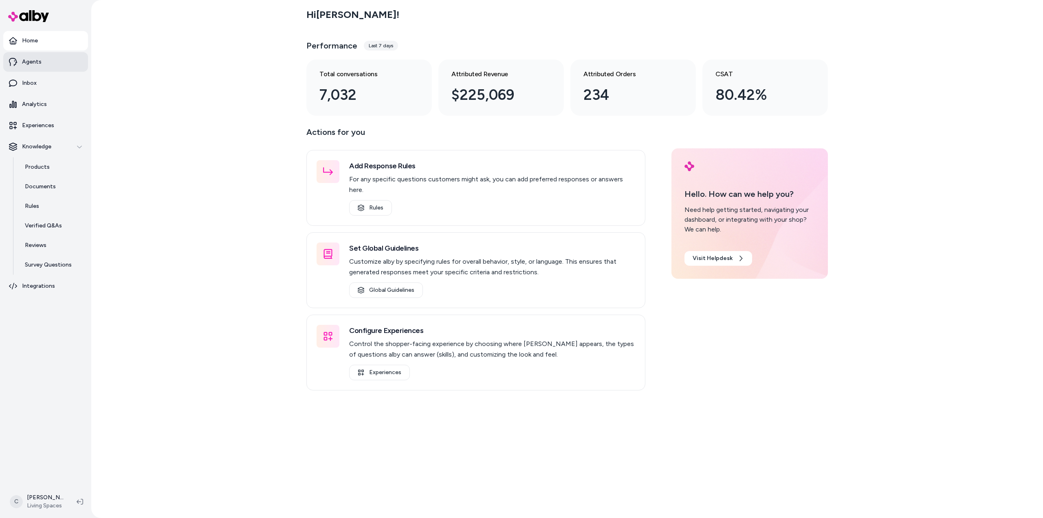
click at [44, 65] on link "Agents" at bounding box center [45, 62] width 85 height 20
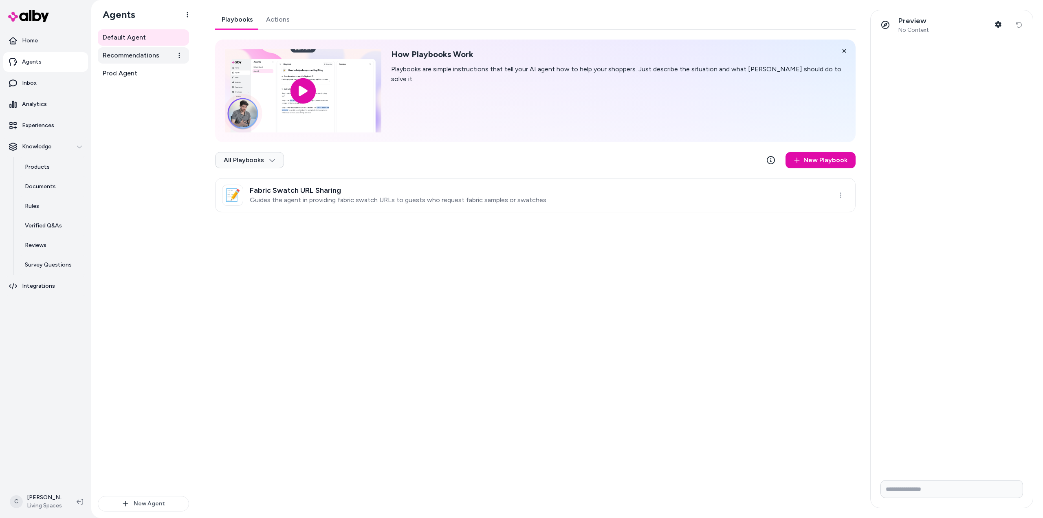
click at [150, 57] on span "Recommendations" at bounding box center [131, 56] width 57 height 10
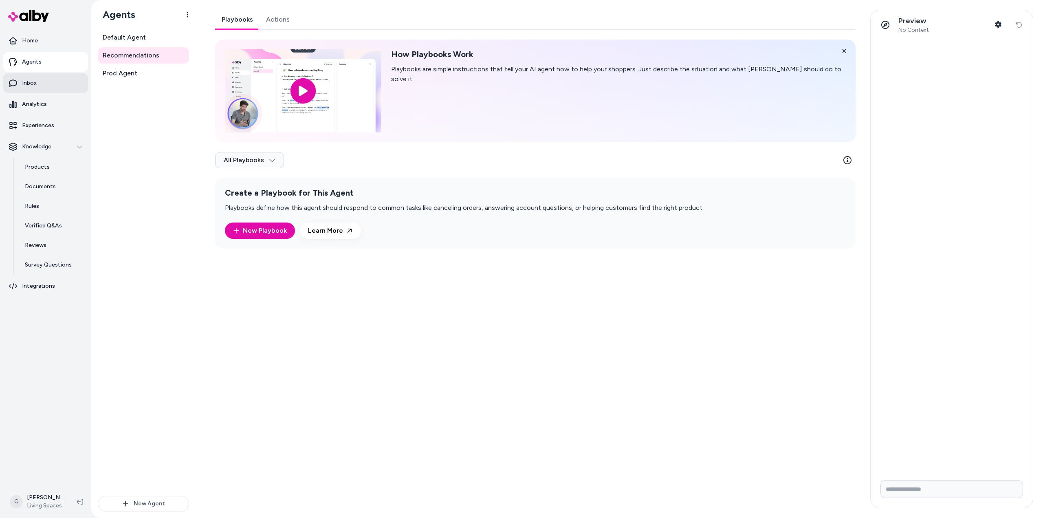
click at [50, 92] on link "Inbox" at bounding box center [45, 83] width 85 height 20
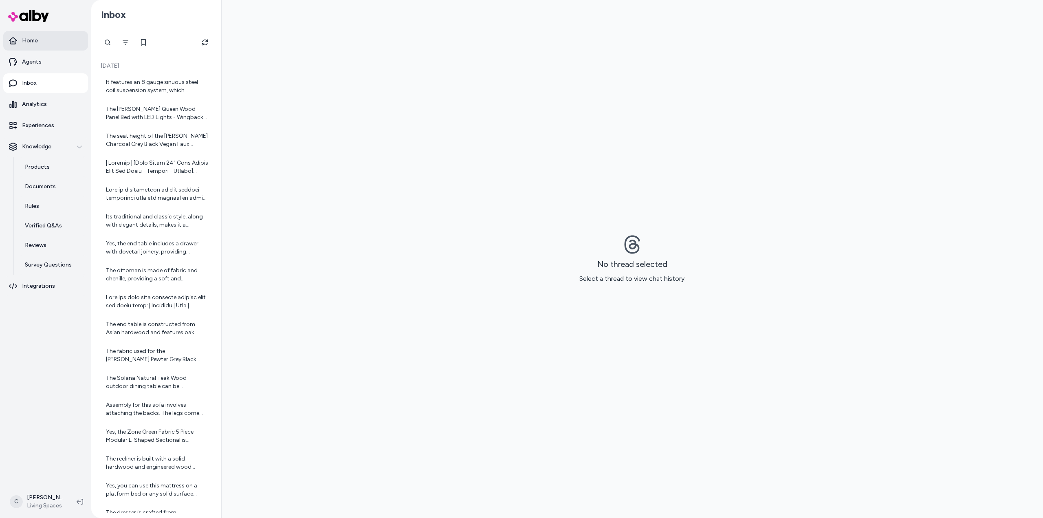
click at [31, 49] on link "Home" at bounding box center [45, 41] width 85 height 20
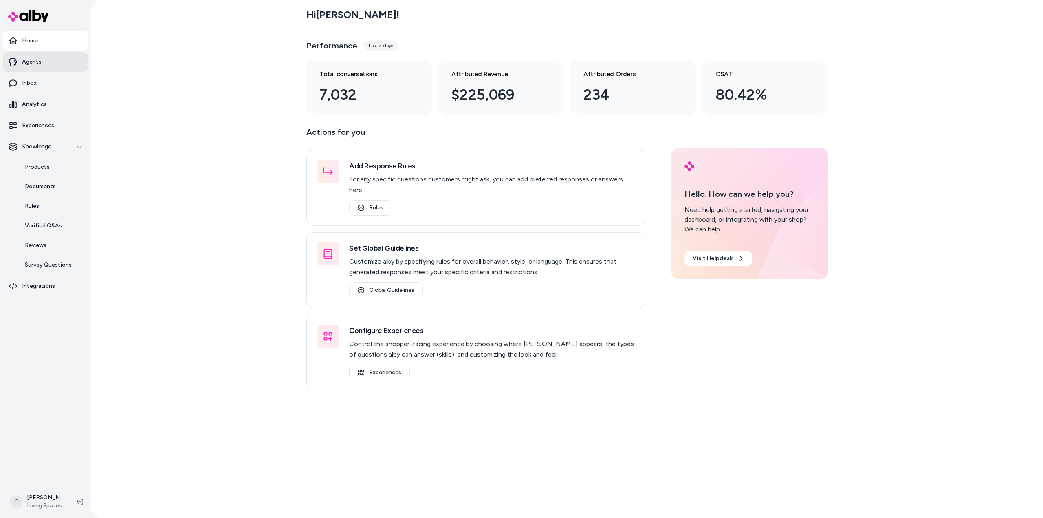
click at [36, 70] on link "Agents" at bounding box center [45, 62] width 85 height 20
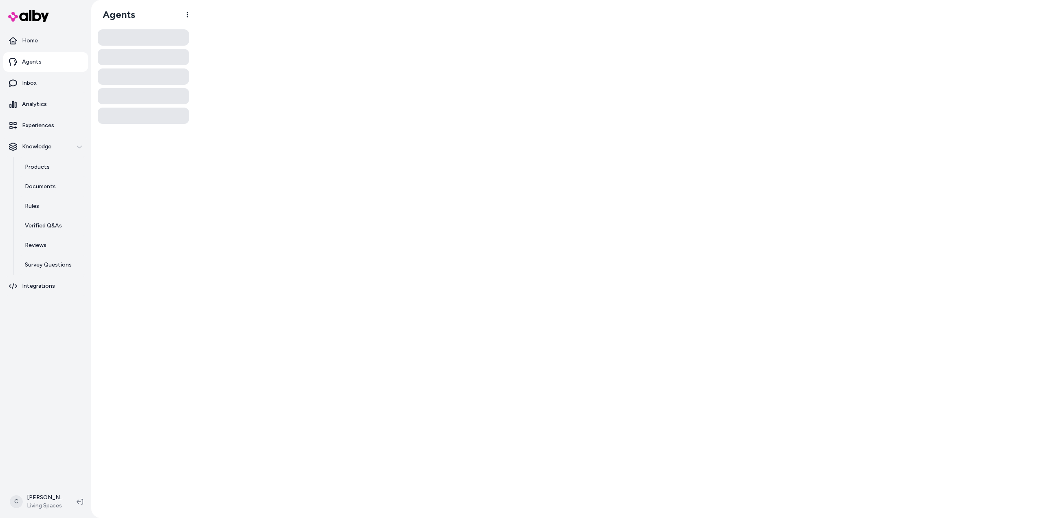
click at [51, 136] on ul "Home Agents Inbox Analytics Experiences Knowledge Products Documents Rules Veri…" at bounding box center [45, 163] width 85 height 265
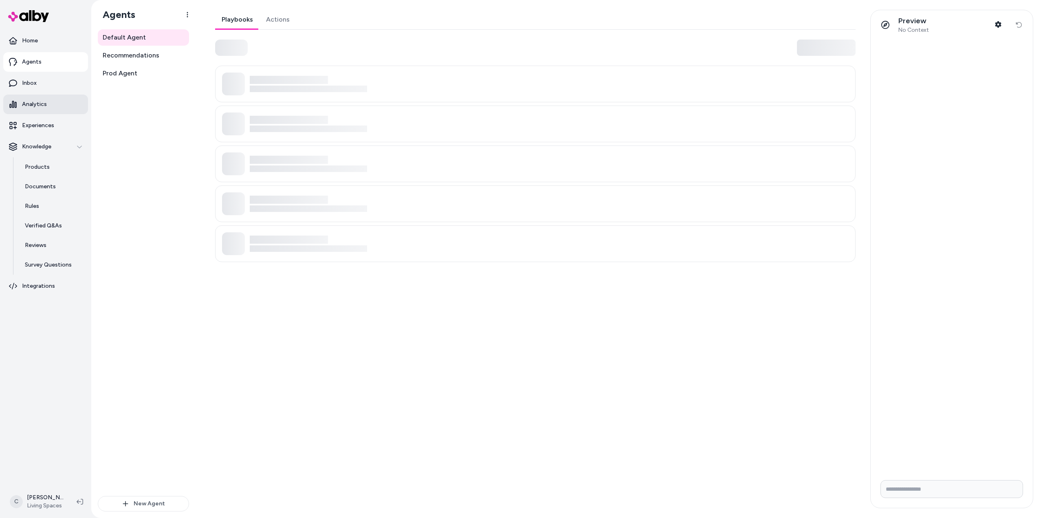
click at [45, 109] on link "Analytics" at bounding box center [45, 105] width 85 height 20
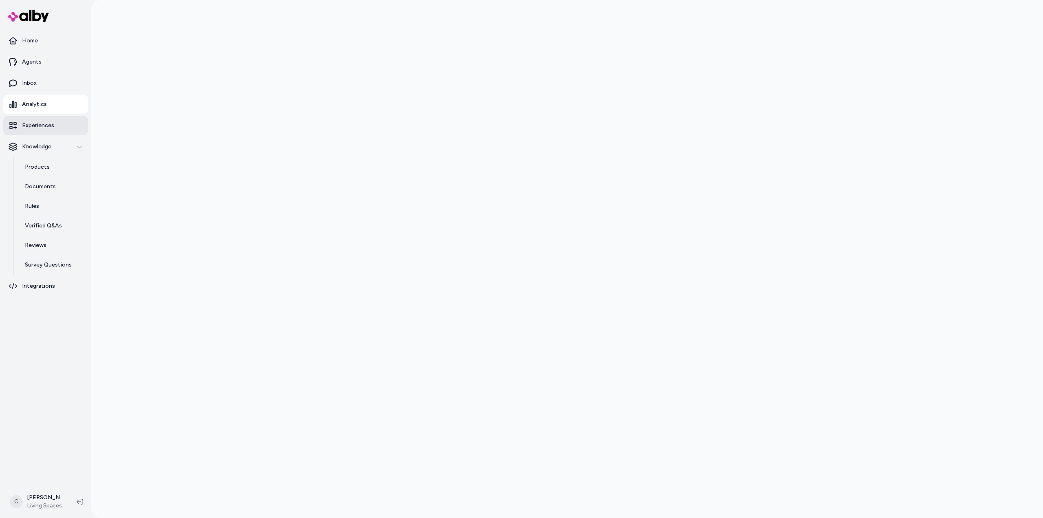
click at [47, 122] on p "Experiences" at bounding box center [38, 125] width 32 height 8
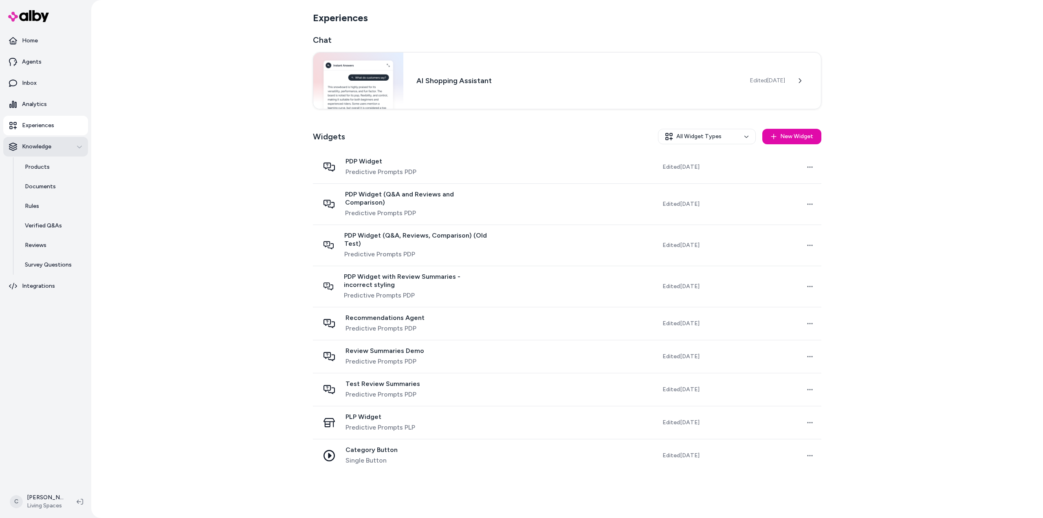
click at [48, 146] on p "Knowledge" at bounding box center [36, 147] width 29 height 8
drag, startPoint x: 47, startPoint y: 144, endPoint x: 57, endPoint y: 166, distance: 23.9
click at [47, 144] on p "Knowledge" at bounding box center [36, 147] width 29 height 8
click at [57, 166] on link "Products" at bounding box center [52, 167] width 71 height 20
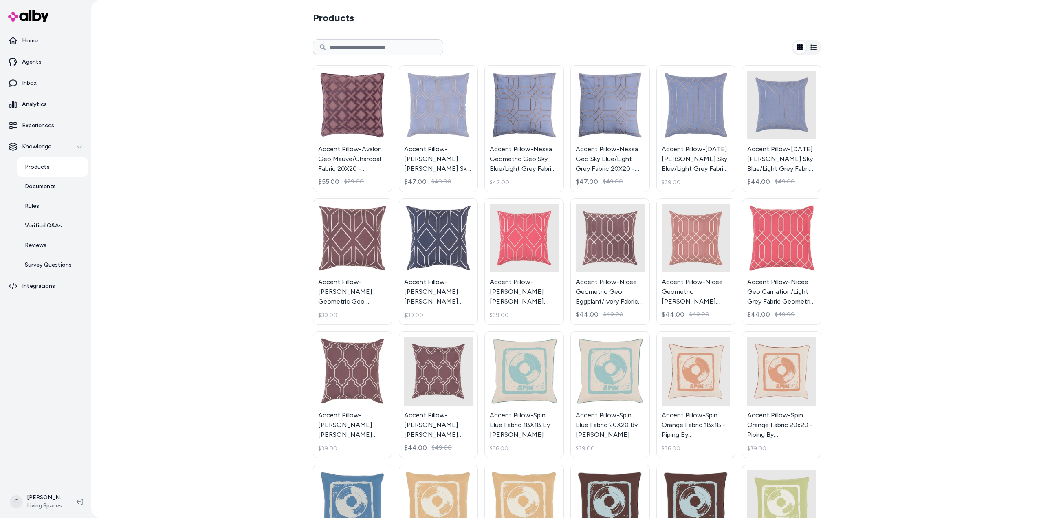
click at [348, 50] on input at bounding box center [378, 47] width 130 height 16
paste input "******"
type input "******"
